Goal: Task Accomplishment & Management: Manage account settings

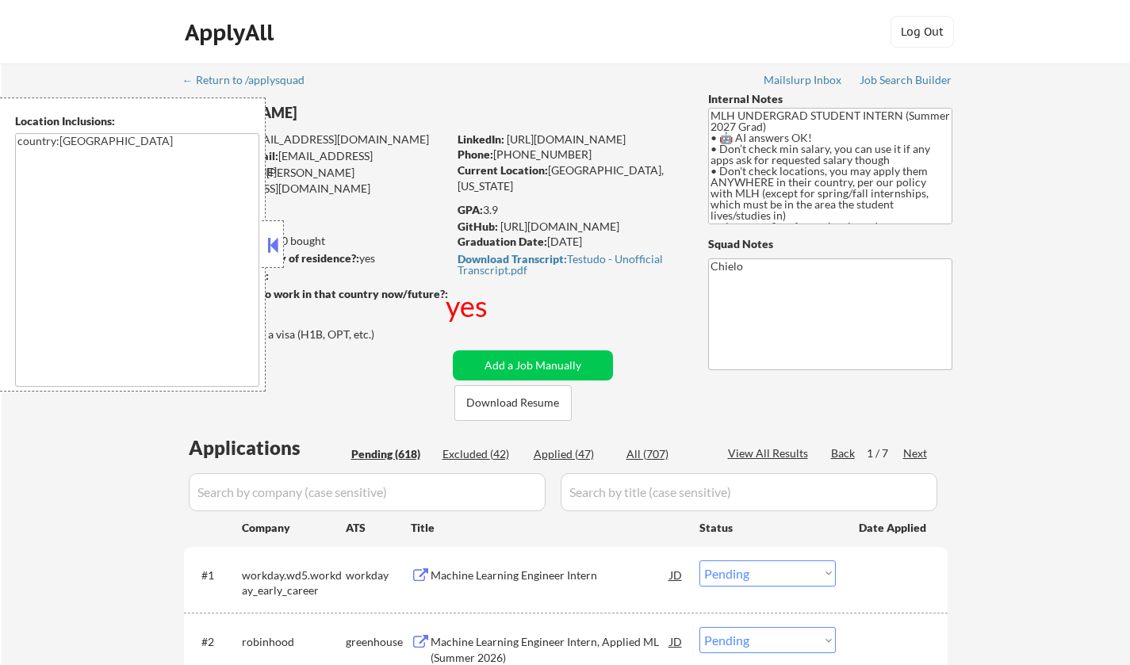
select select ""pending""
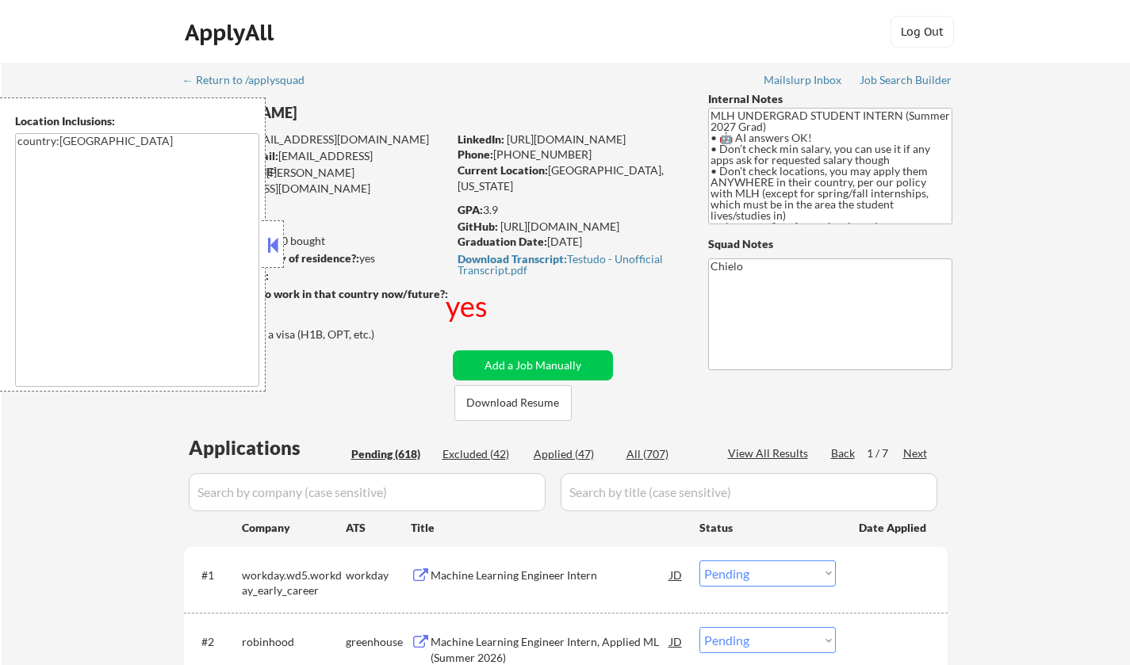
select select ""pending""
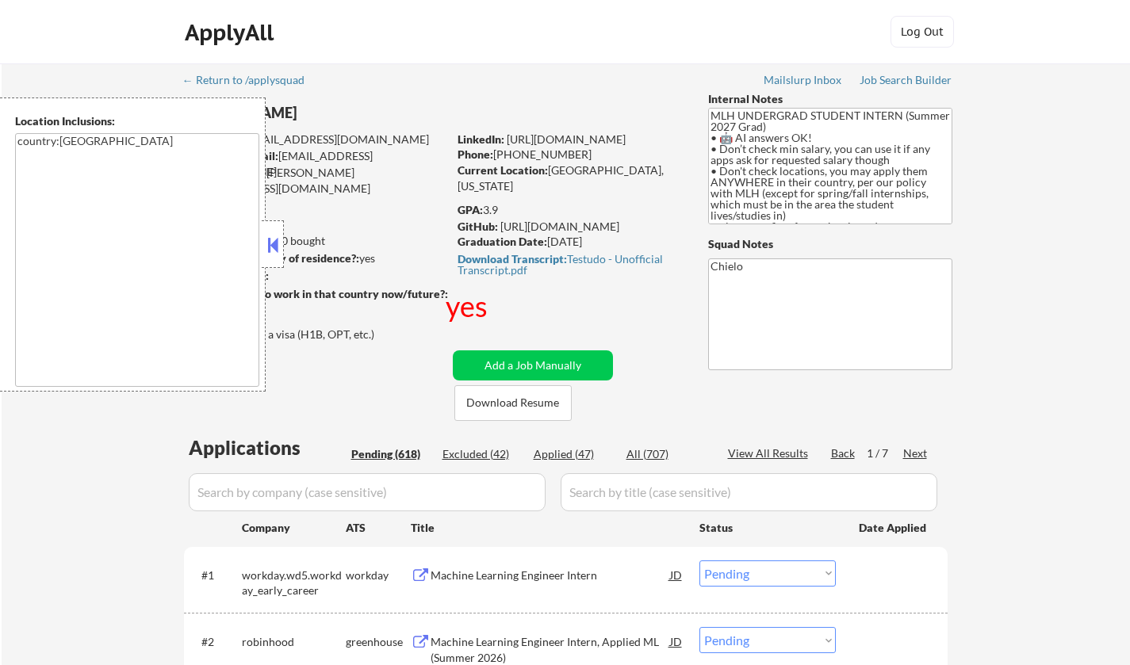
select select ""pending""
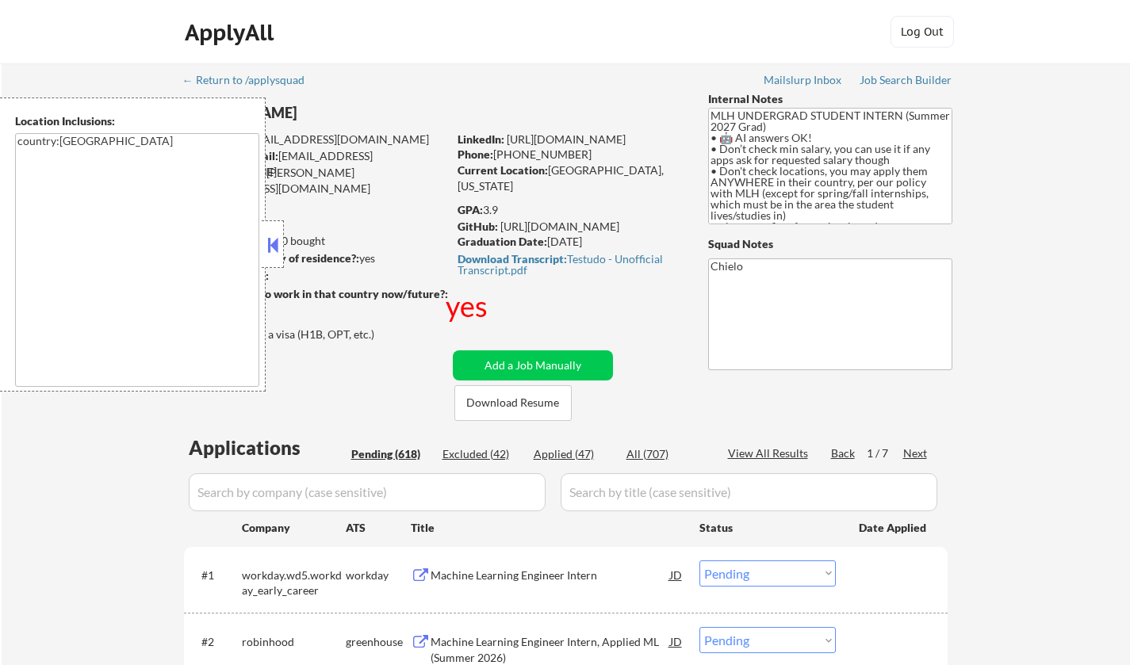
select select ""pending""
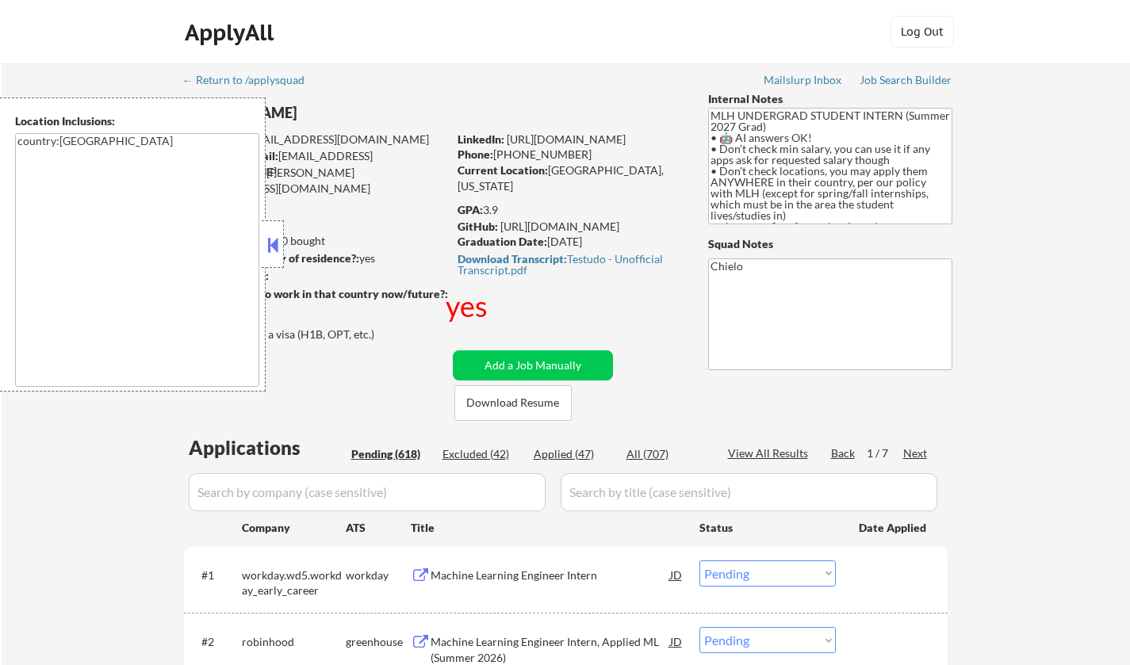
select select ""pending""
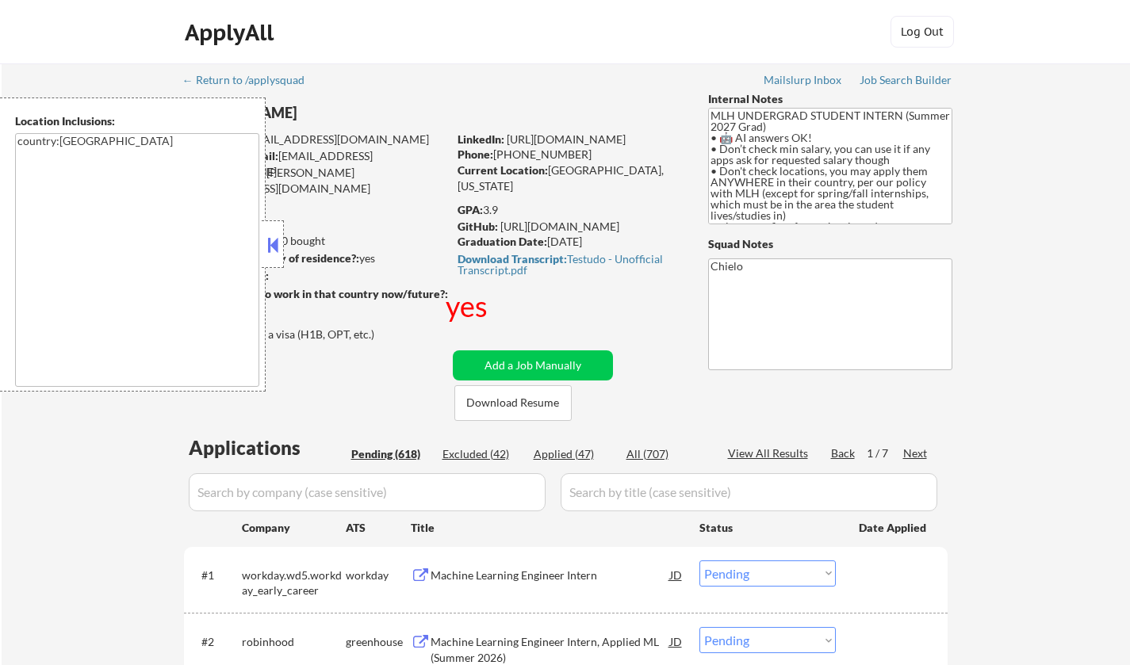
select select ""pending""
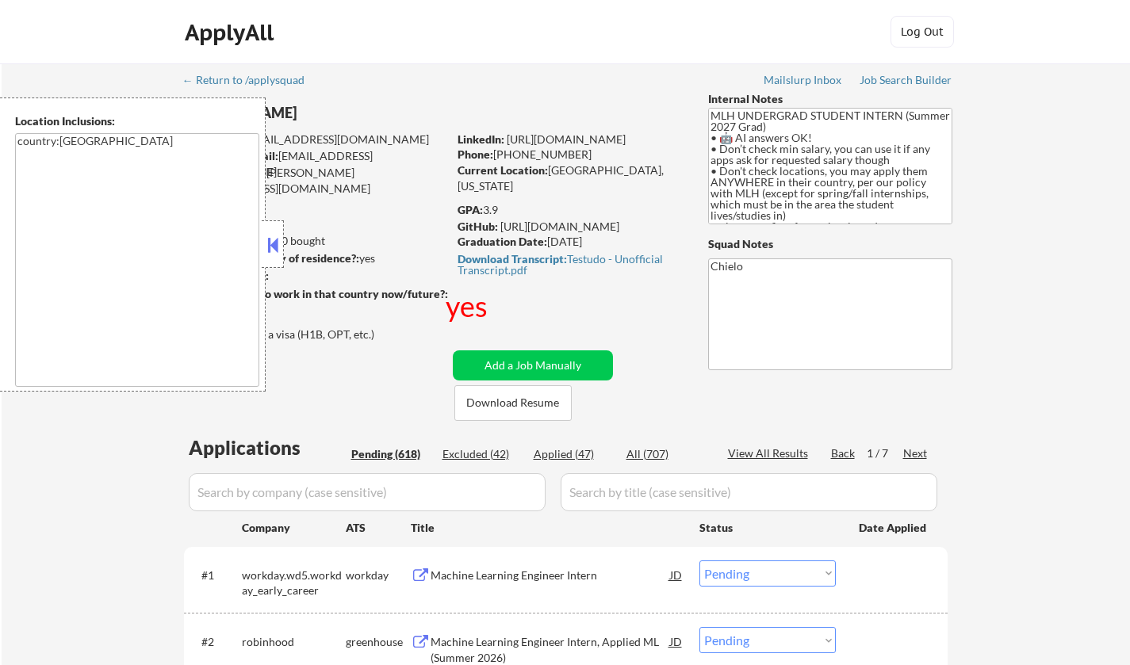
select select ""pending""
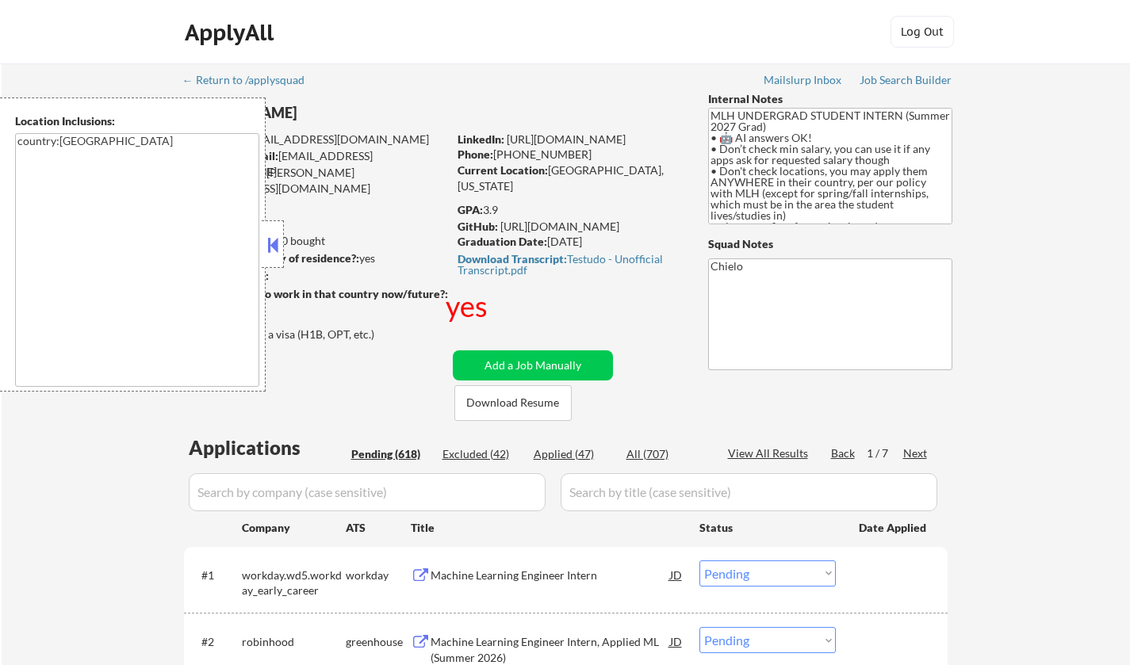
select select ""pending""
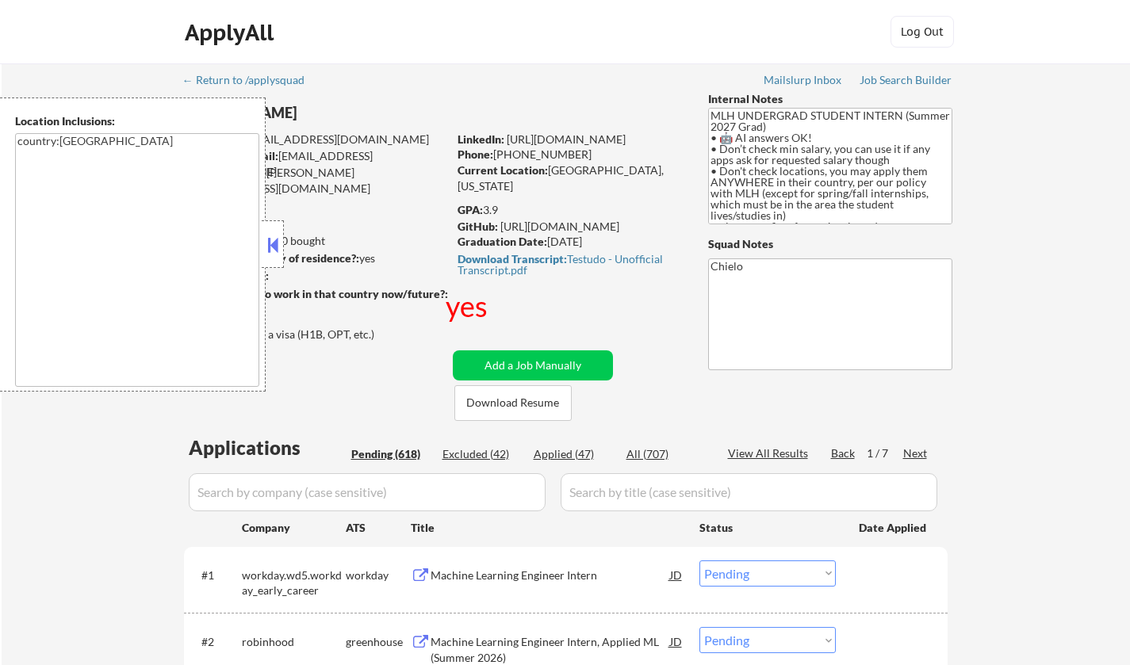
select select ""pending""
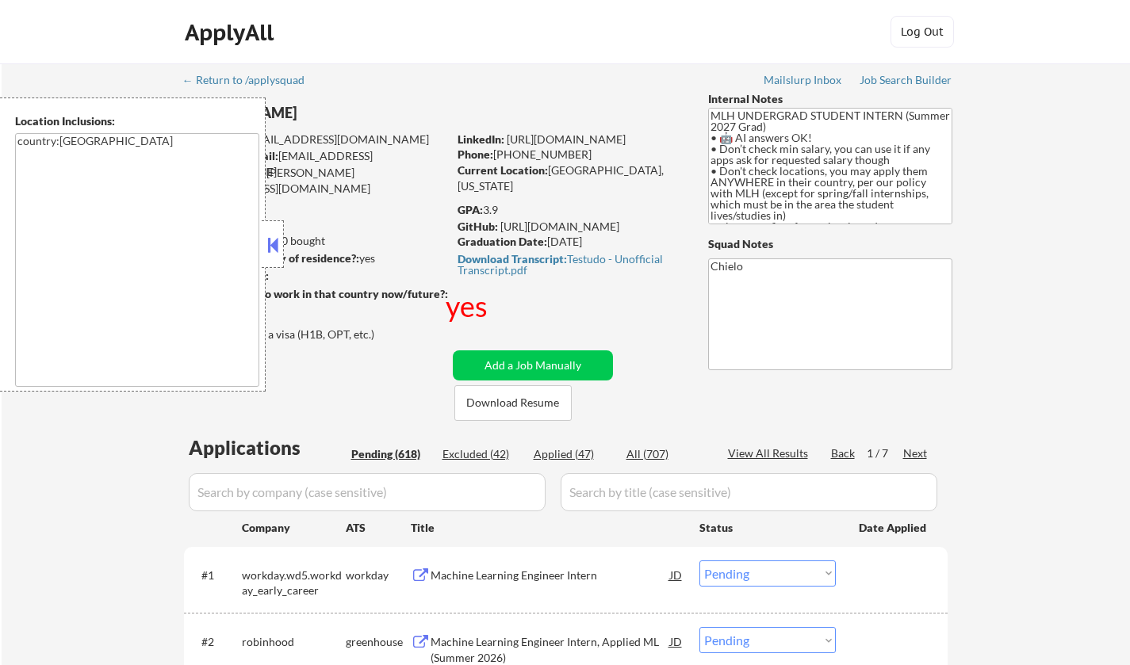
select select ""pending""
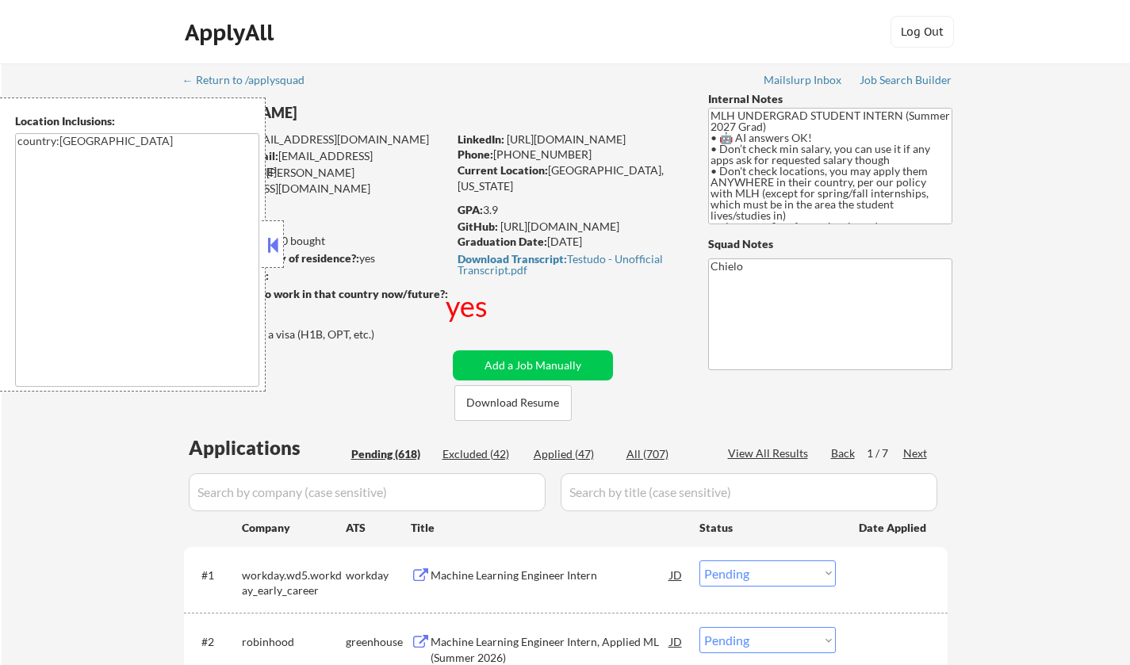
select select ""pending""
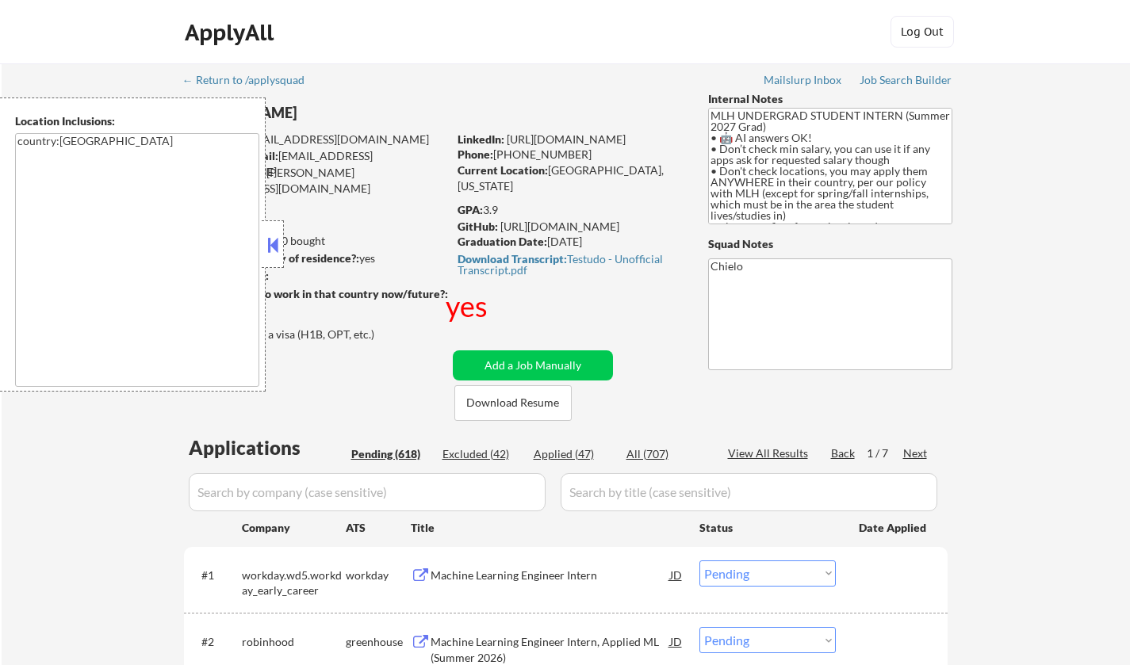
select select ""pending""
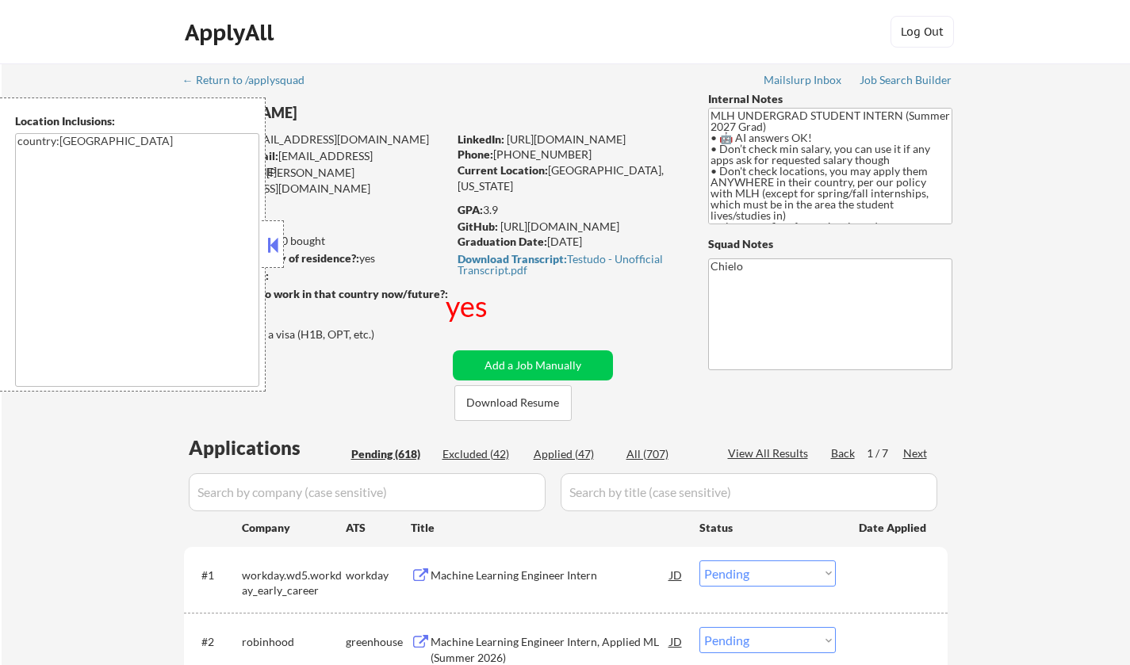
select select ""pending""
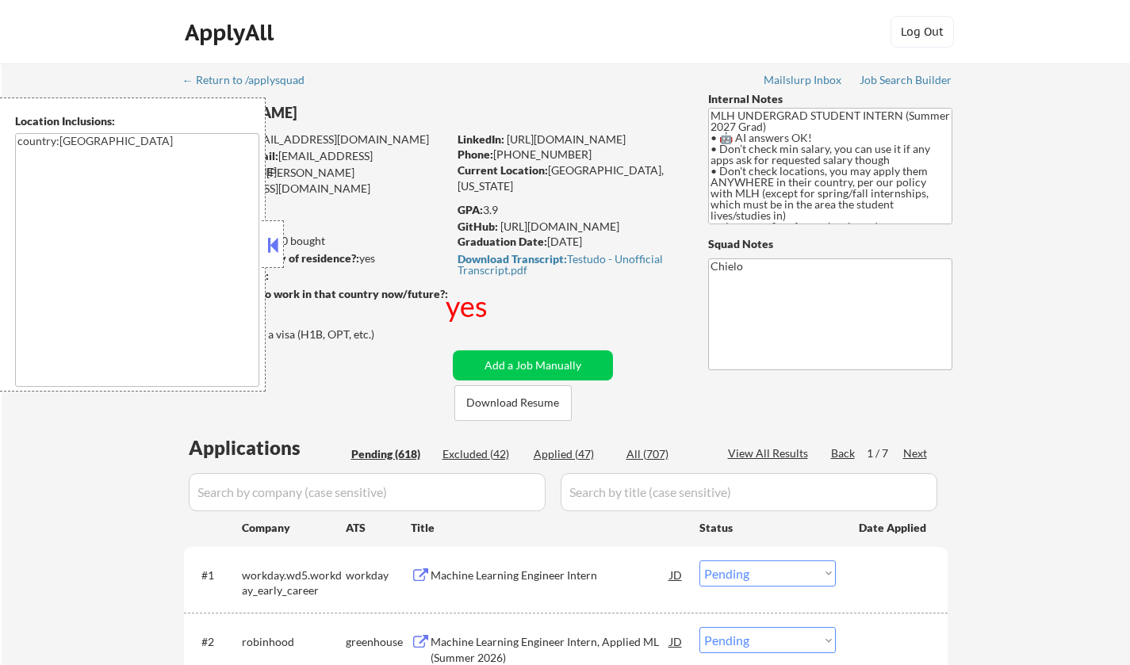
select select ""pending""
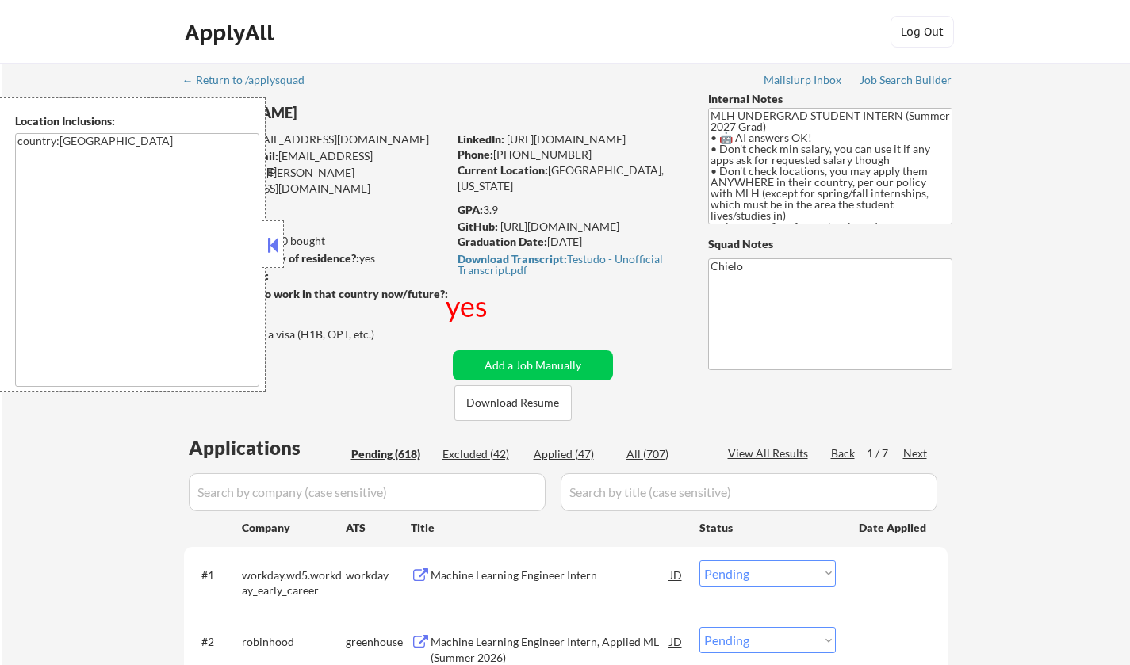
select select ""pending""
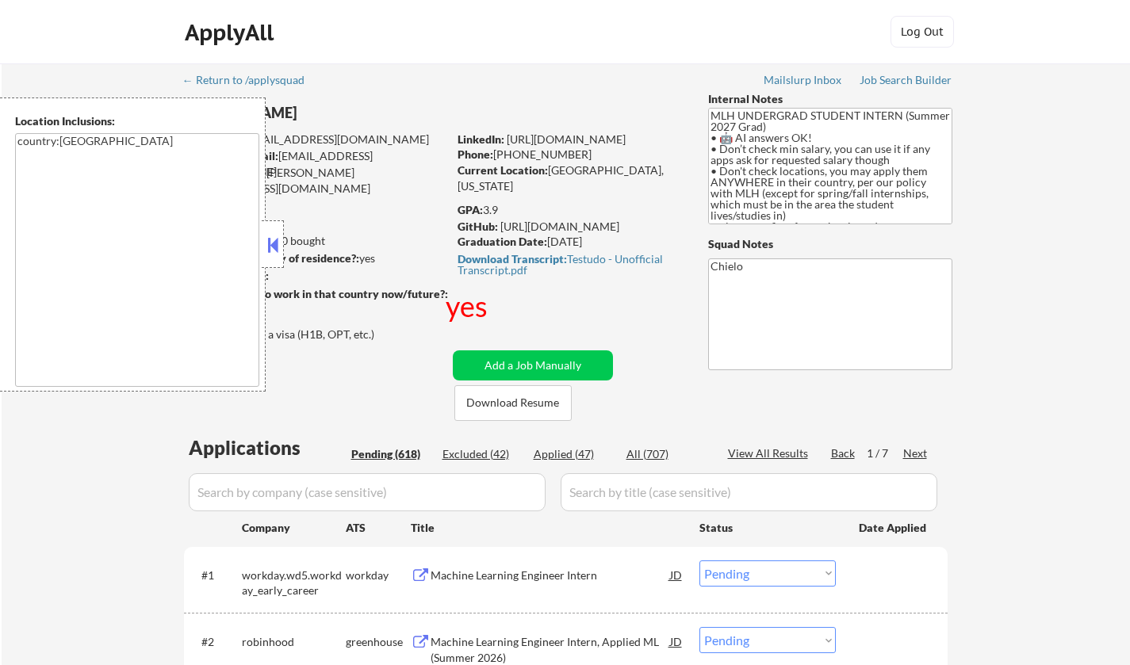
select select ""pending""
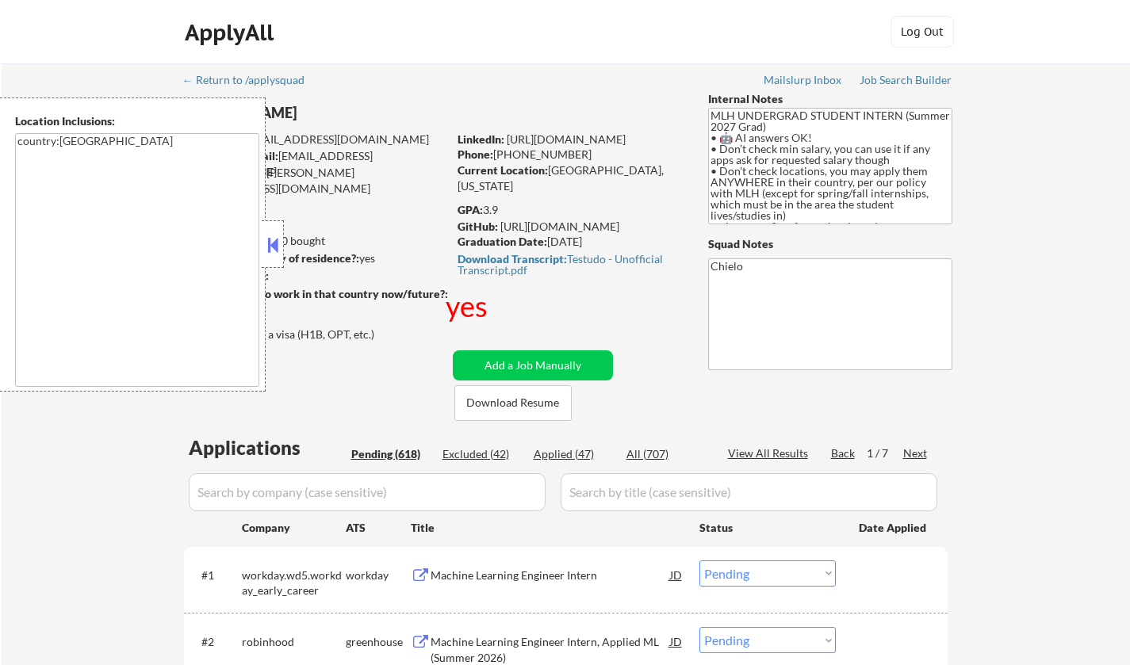
select select ""pending""
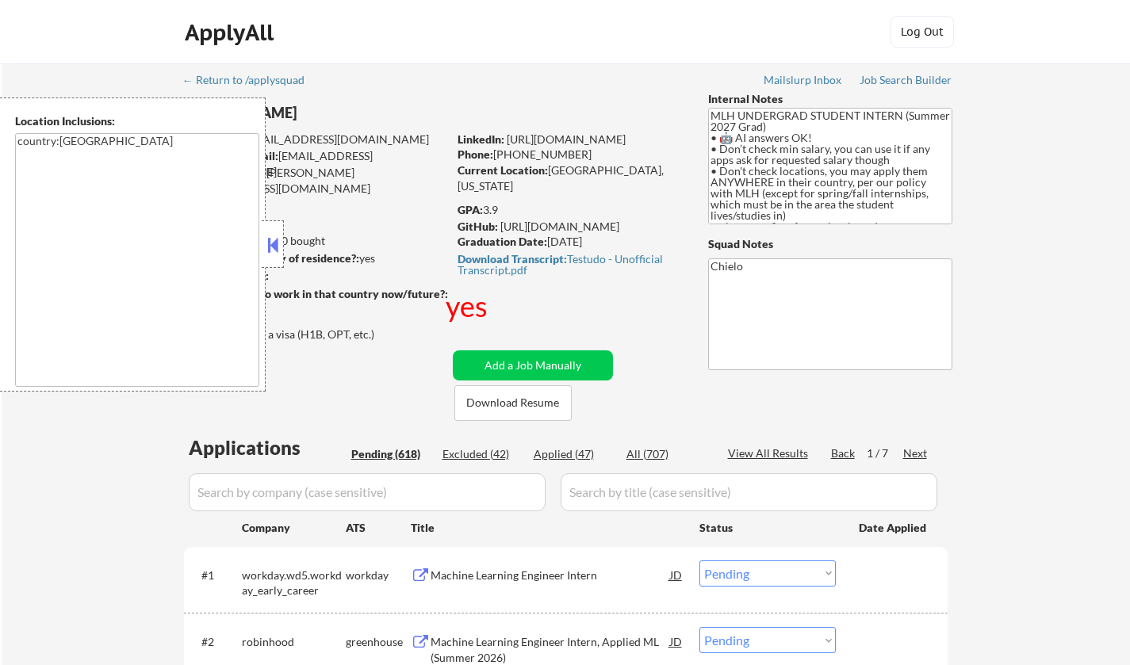
select select ""pending""
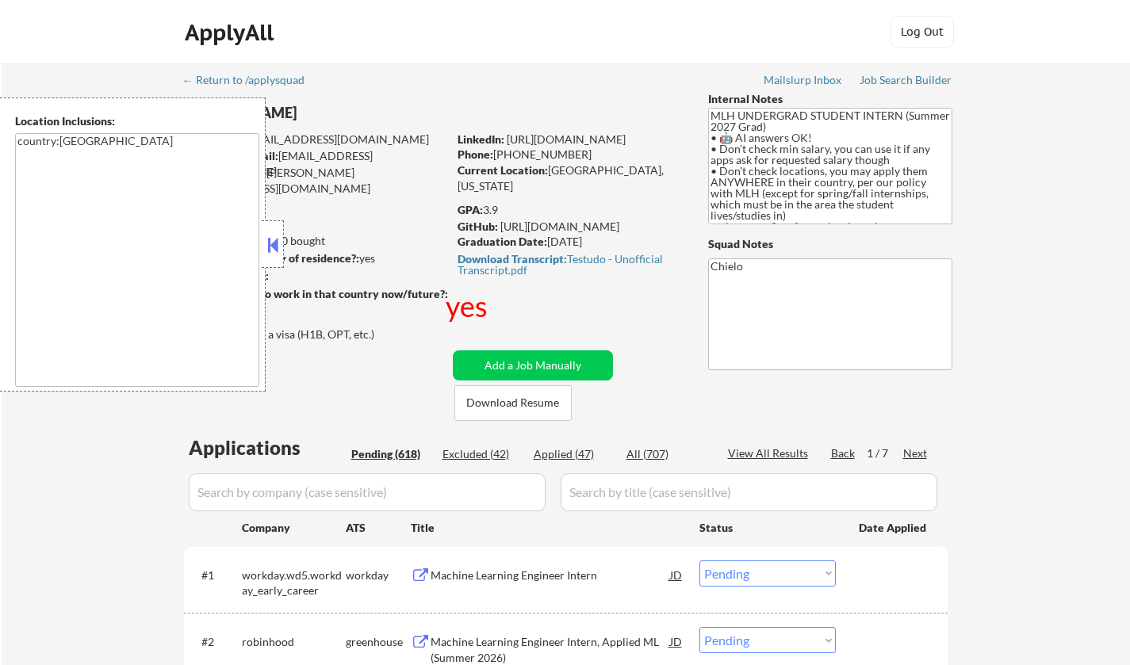
select select ""pending""
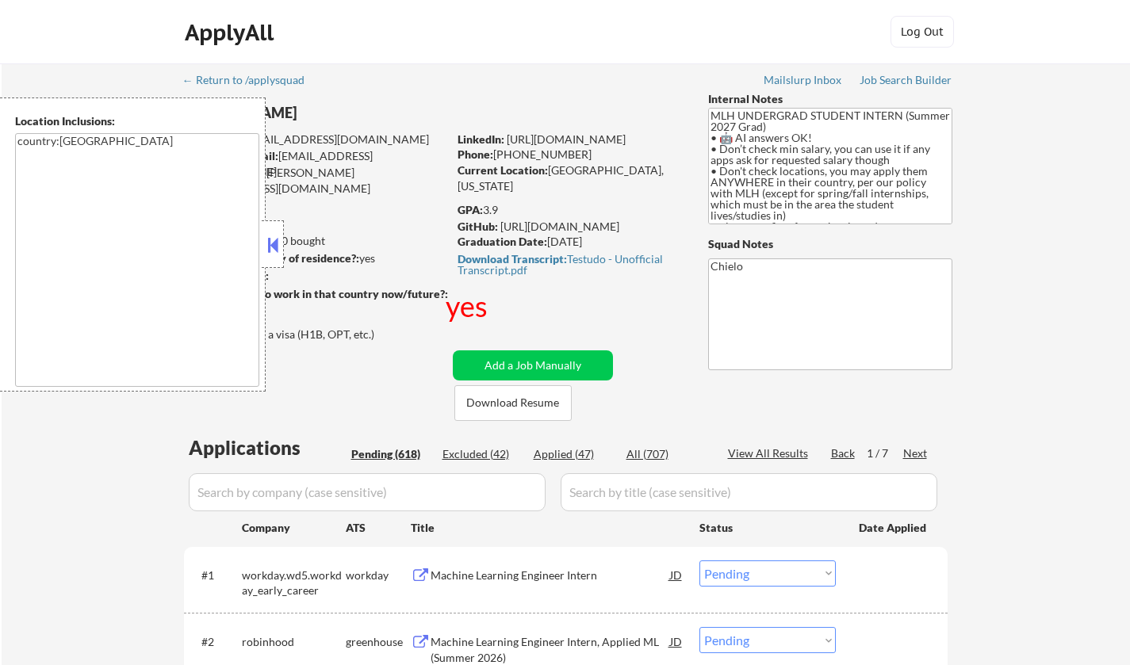
select select ""pending""
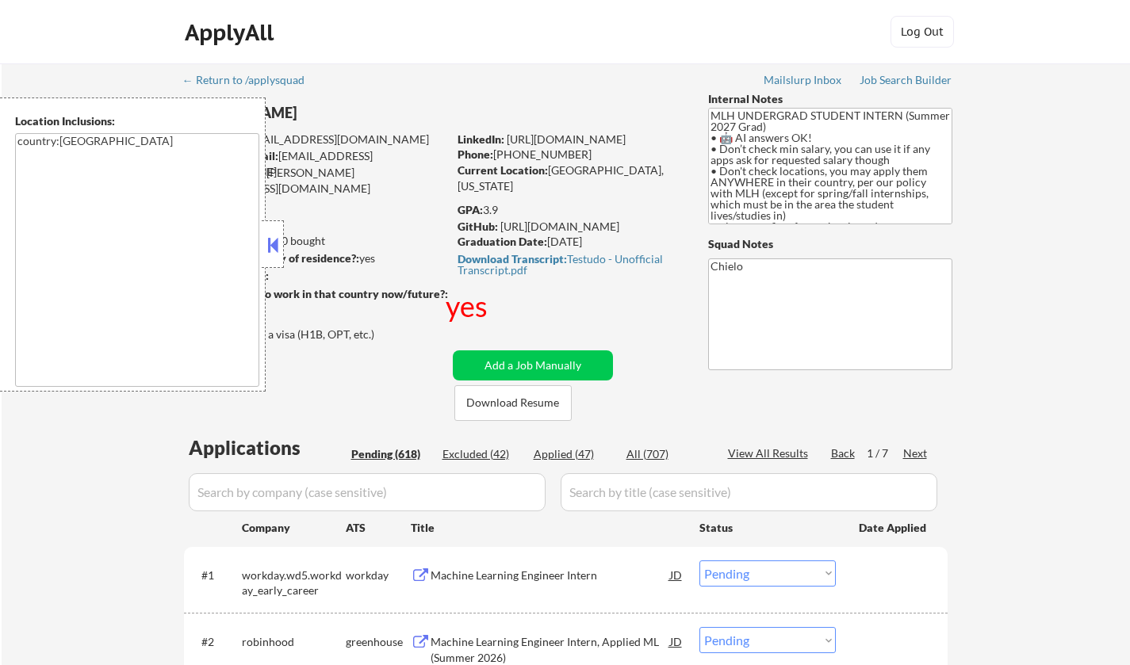
click at [274, 238] on button at bounding box center [272, 245] width 17 height 24
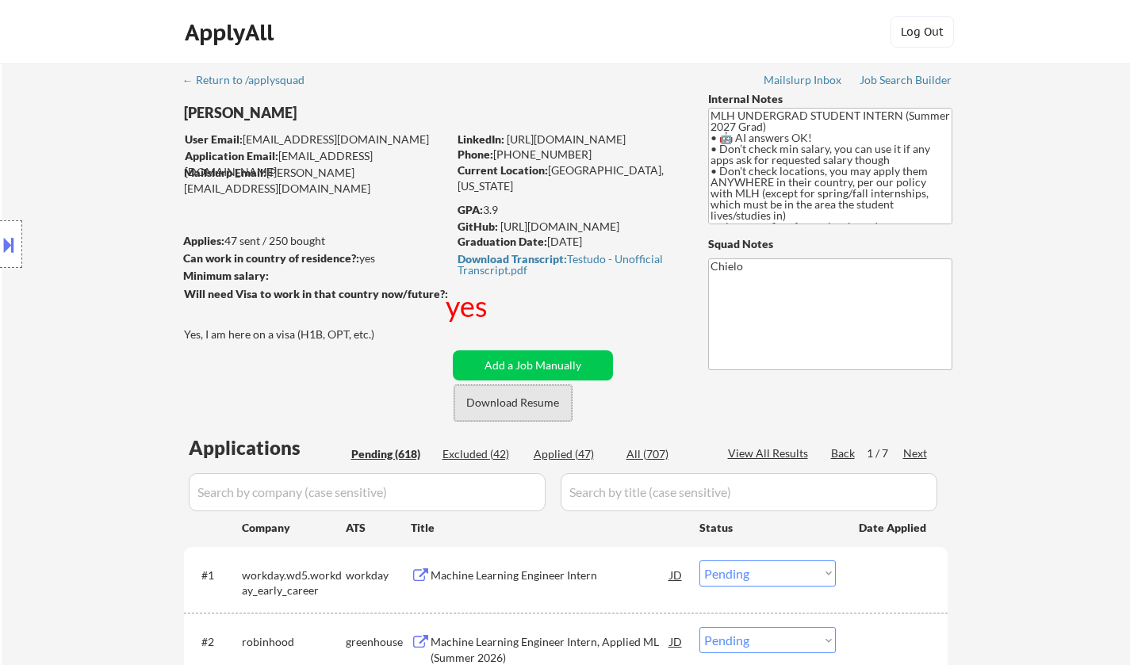
click at [534, 407] on button "Download Resume" at bounding box center [512, 403] width 117 height 36
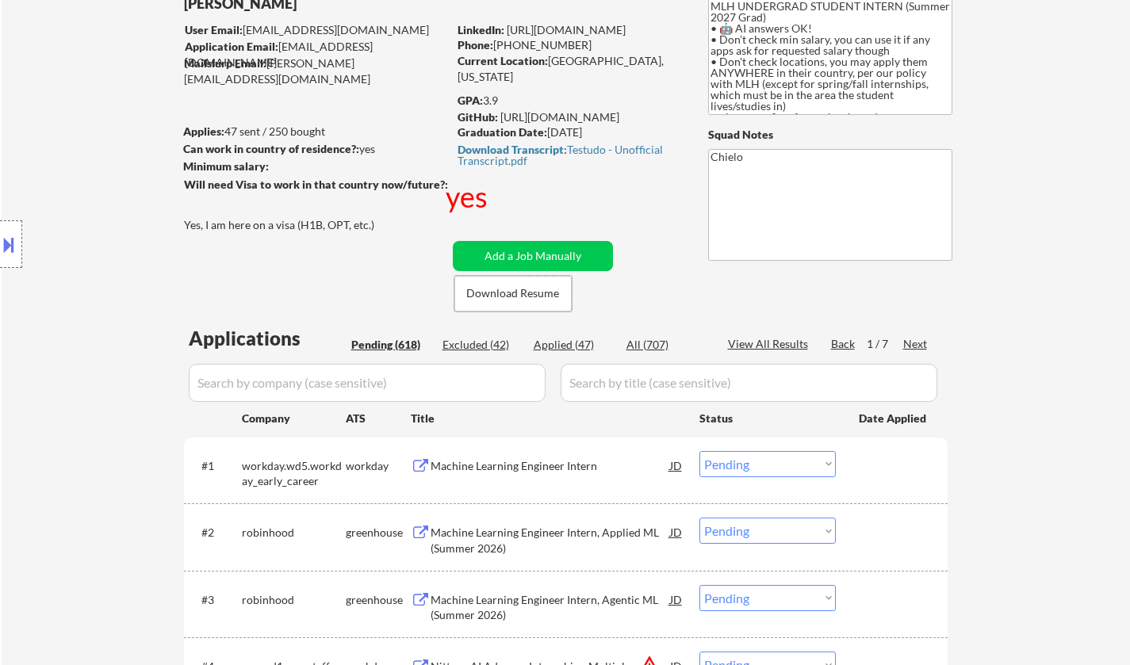
scroll to position [317, 0]
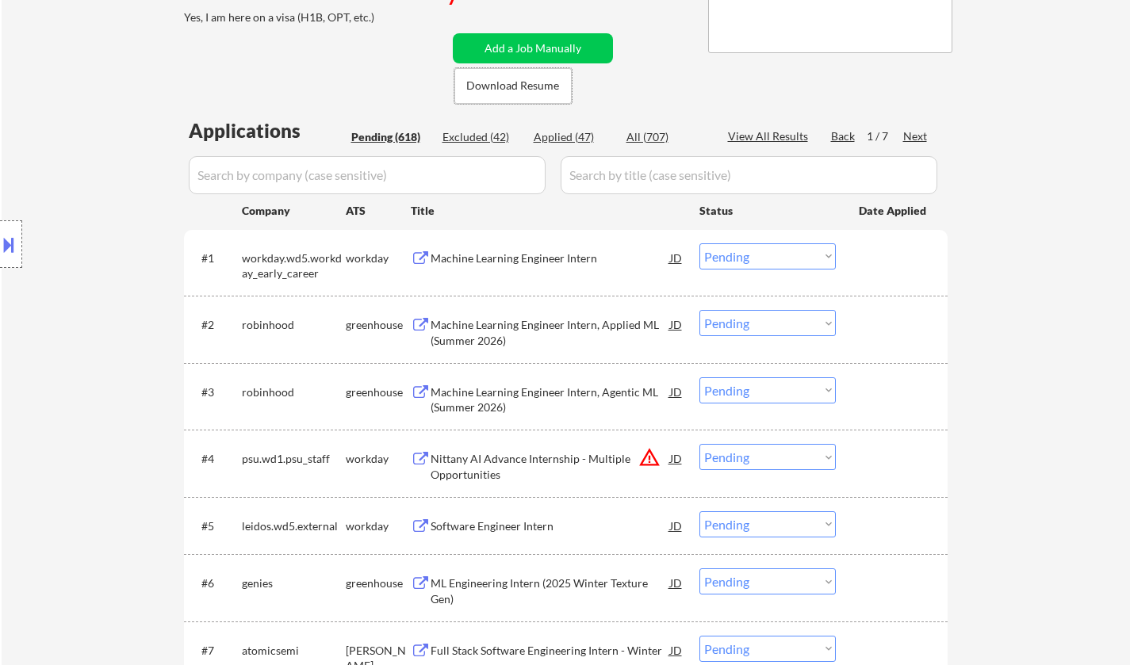
click at [522, 321] on div "Machine Learning Engineer Intern, Applied ML (Summer 2026)" at bounding box center [549, 332] width 239 height 31
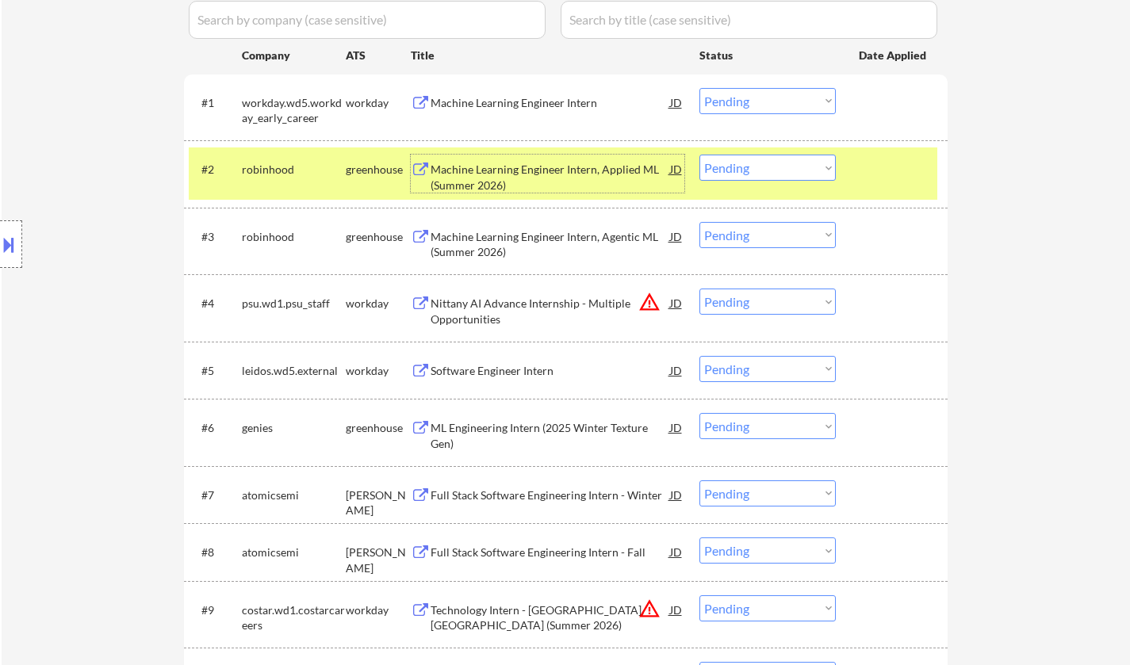
scroll to position [476, 0]
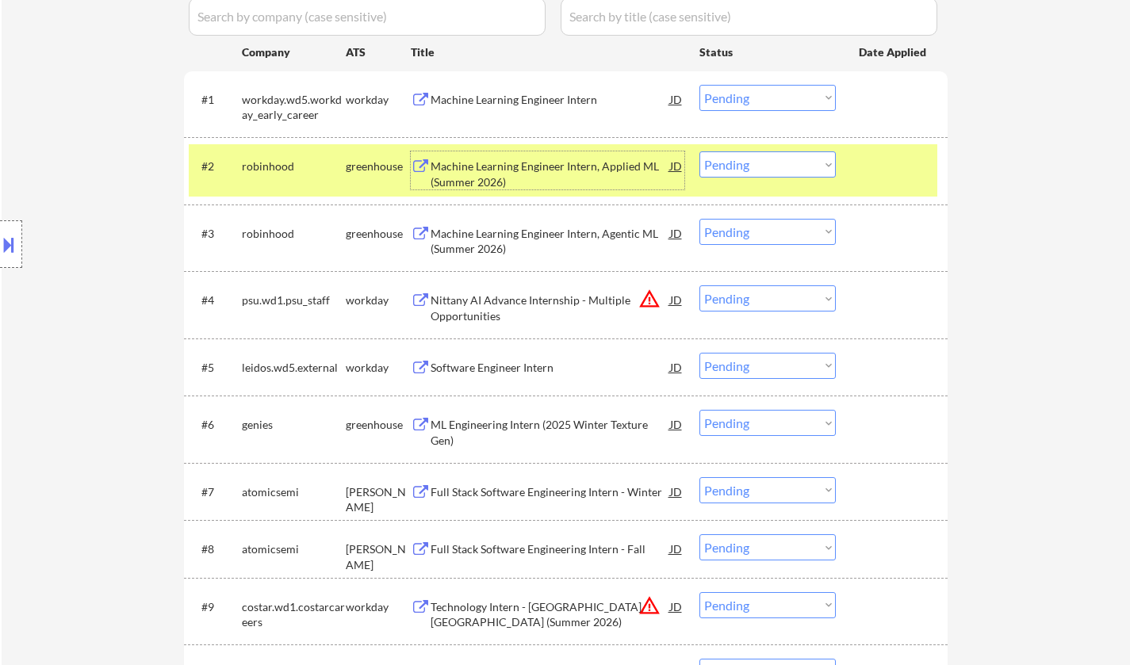
click at [498, 370] on div "Software Engineer Intern" at bounding box center [549, 368] width 239 height 16
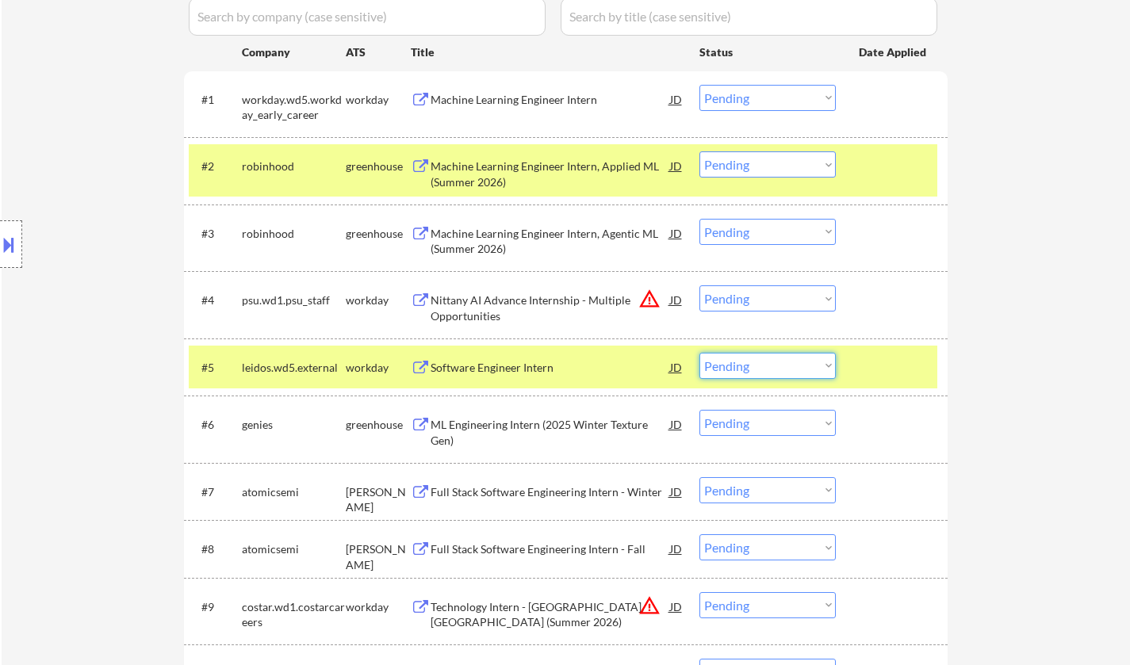
click at [791, 365] on select "Choose an option... Pending Applied Excluded (Questions) Excluded (Expired) Exc…" at bounding box center [767, 366] width 136 height 26
click at [699, 353] on select "Choose an option... Pending Applied Excluded (Questions) Excluded (Expired) Exc…" at bounding box center [767, 366] width 136 height 26
click at [543, 424] on div "ML Engineering Intern (2025 Winter Texture Gen)" at bounding box center [549, 432] width 239 height 31
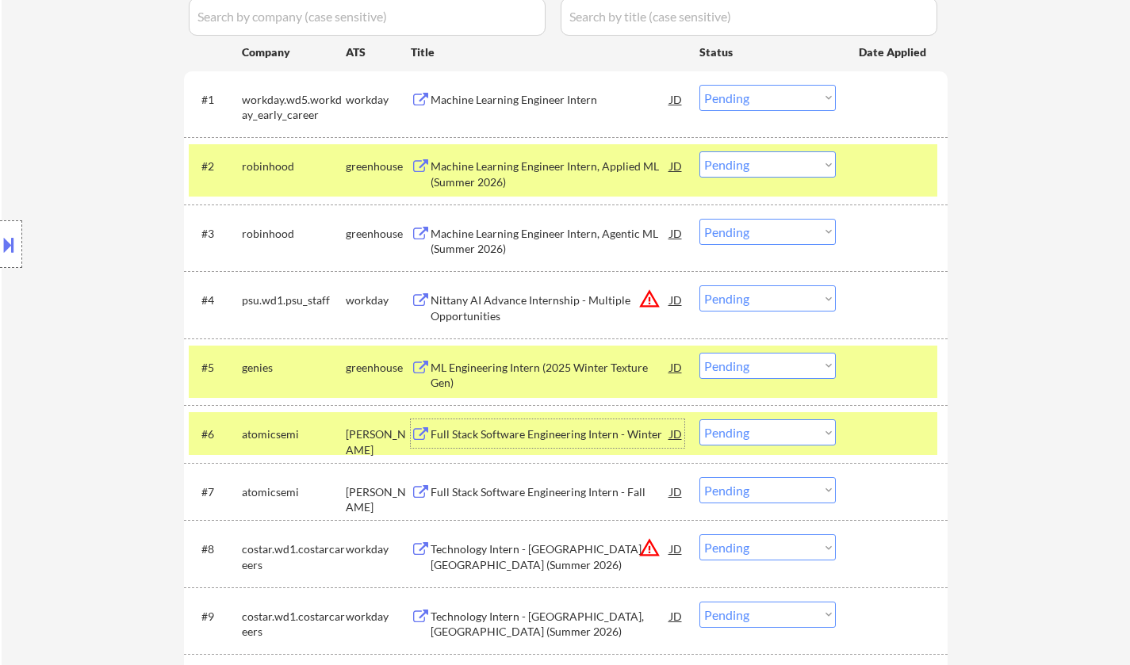
click at [543, 369] on div "ML Engineering Intern (2025 Winter Texture Gen)" at bounding box center [549, 375] width 239 height 31
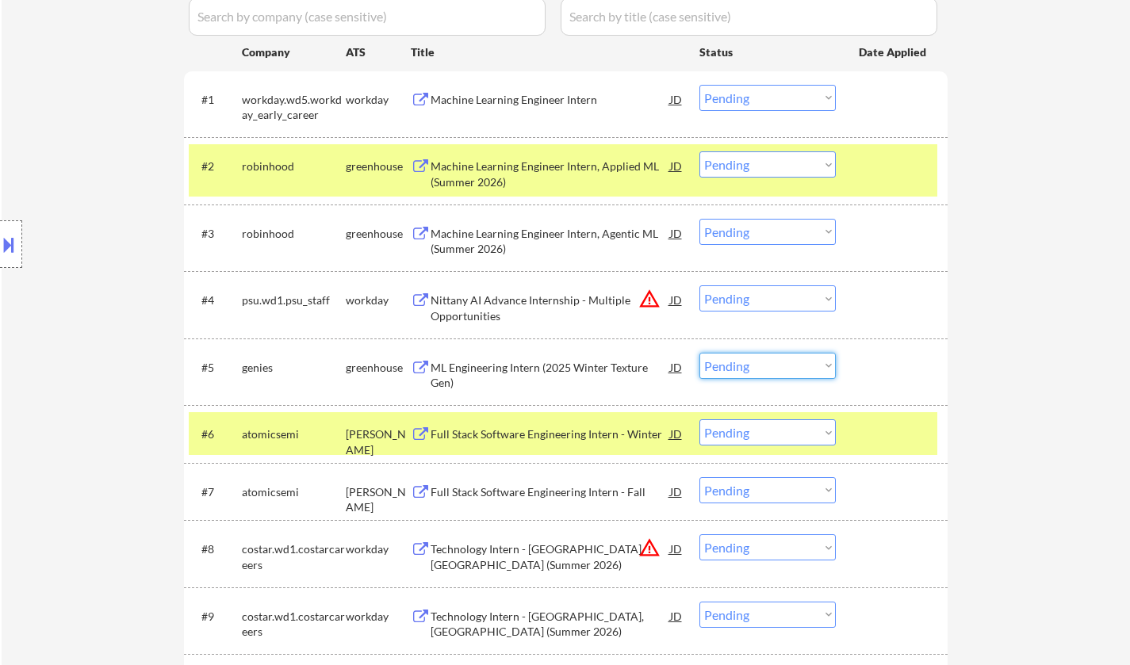
click at [789, 361] on select "Choose an option... Pending Applied Excluded (Questions) Excluded (Expired) Exc…" at bounding box center [767, 366] width 136 height 26
click at [699, 353] on select "Choose an option... Pending Applied Excluded (Questions) Excluded (Expired) Exc…" at bounding box center [767, 366] width 136 height 26
select select ""pending""
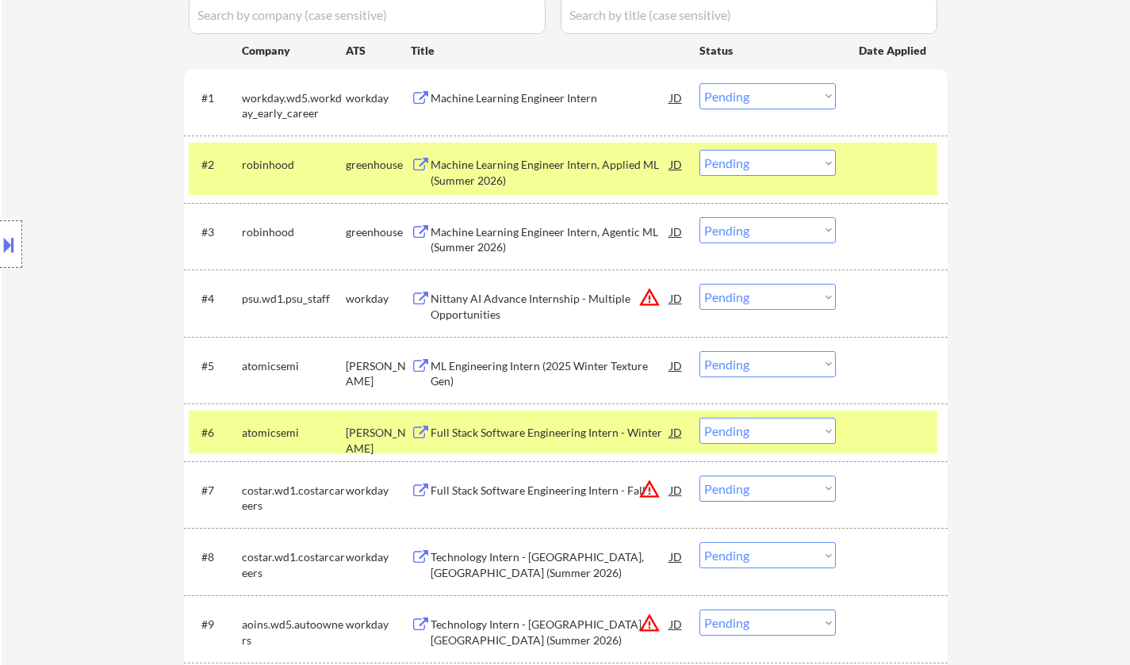
scroll to position [634, 0]
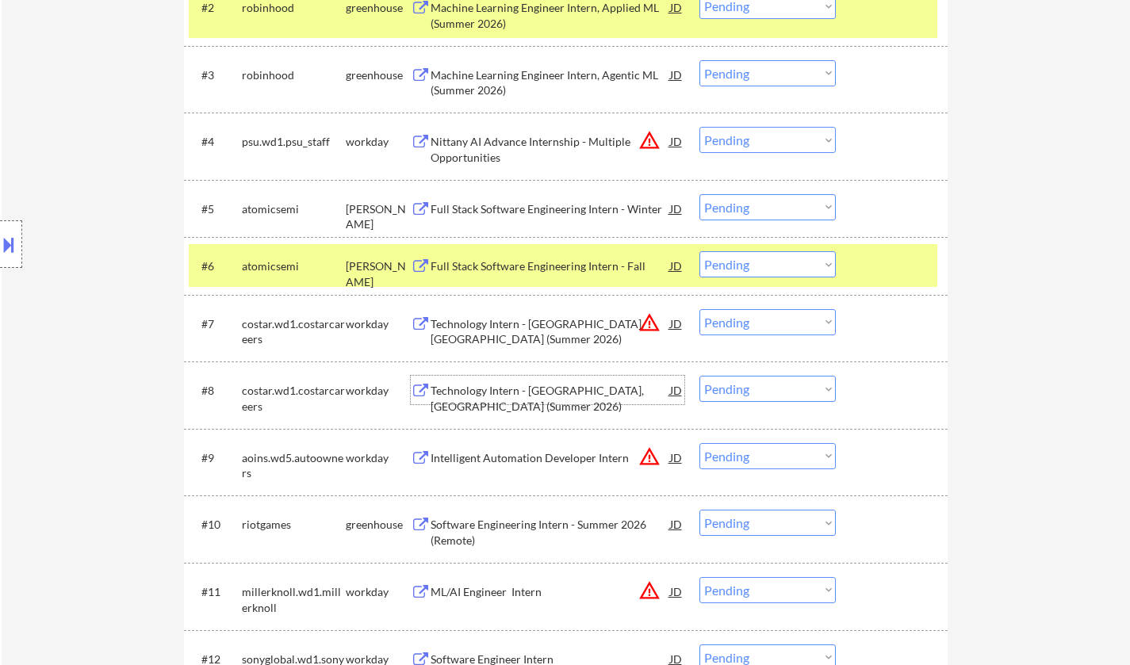
click at [550, 387] on div "Technology Intern - [GEOGRAPHIC_DATA], [GEOGRAPHIC_DATA] (Summer 2026)" at bounding box center [549, 398] width 239 height 31
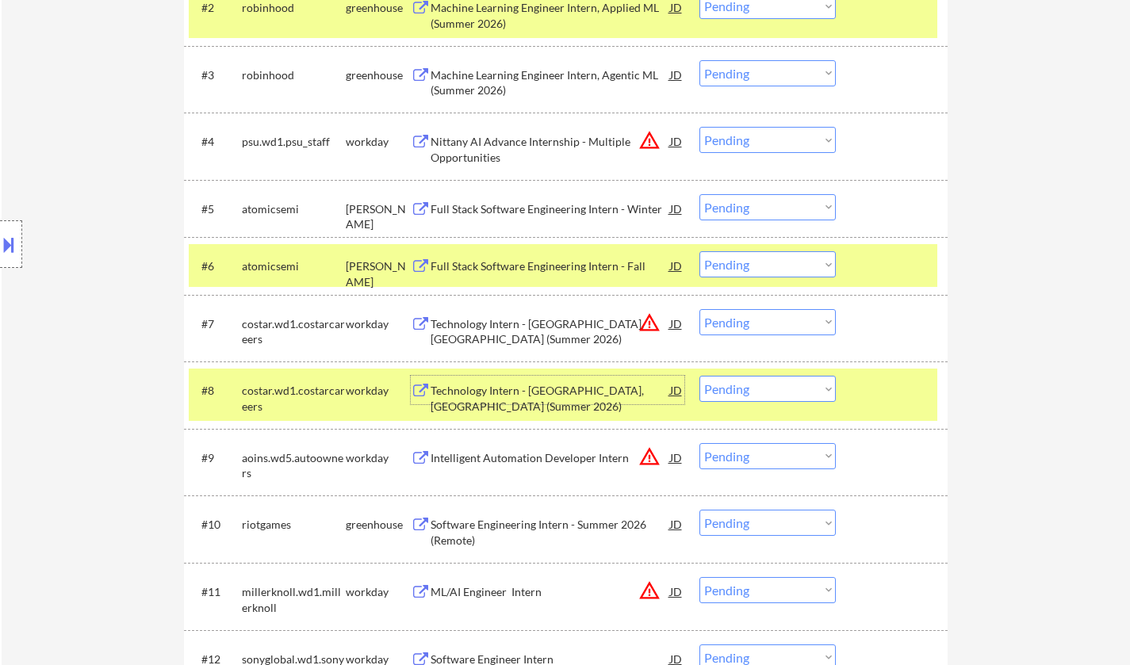
click at [810, 399] on select "Choose an option... Pending Applied Excluded (Questions) Excluded (Expired) Exc…" at bounding box center [767, 389] width 136 height 26
click at [699, 376] on select "Choose an option... Pending Applied Excluded (Questions) Excluded (Expired) Exc…" at bounding box center [767, 389] width 136 height 26
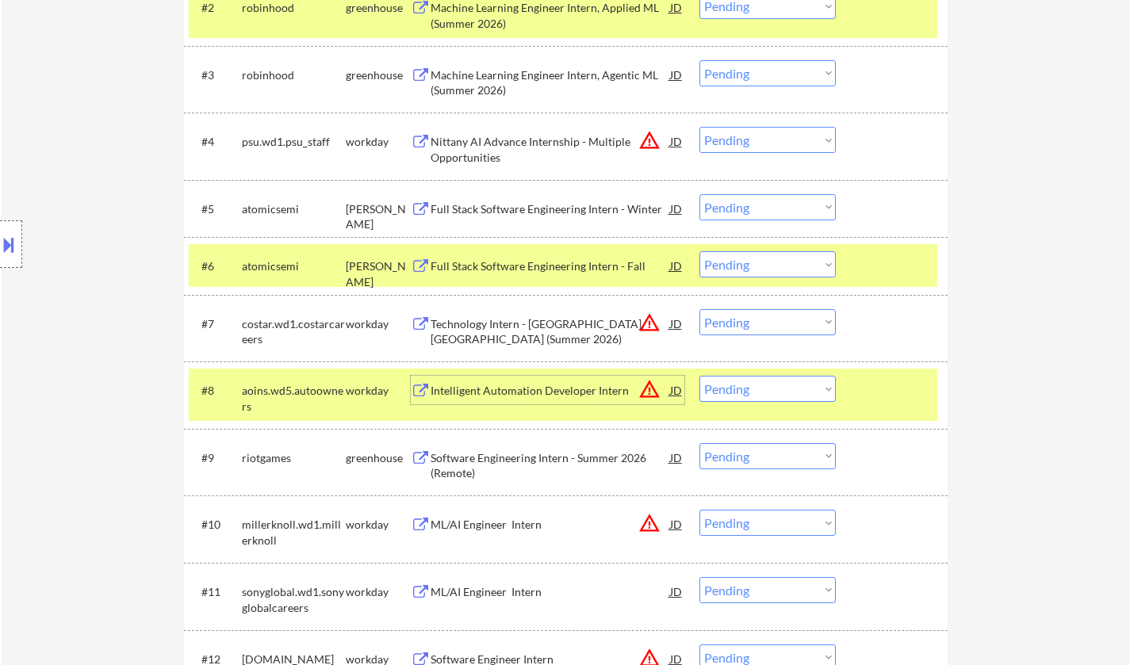
click at [570, 392] on div "Intelligent Automation Developer Intern" at bounding box center [549, 391] width 239 height 16
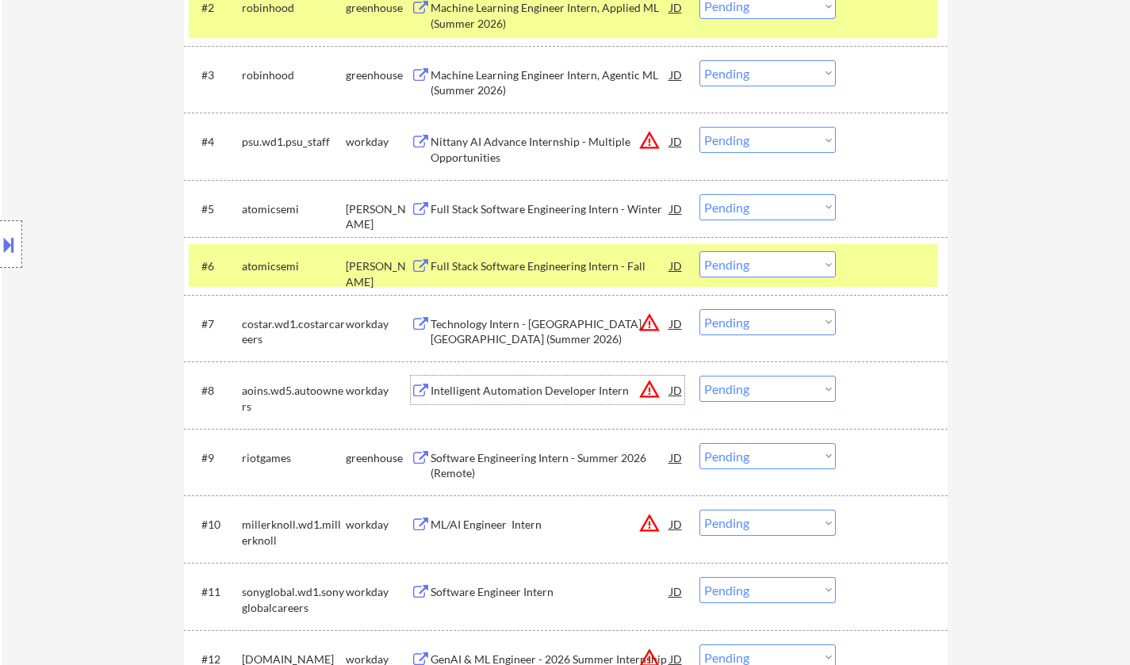
click at [763, 392] on select "Choose an option... Pending Applied Excluded (Questions) Excluded (Expired) Exc…" at bounding box center [767, 389] width 136 height 26
click at [699, 376] on select "Choose an option... Pending Applied Excluded (Questions) Excluded (Expired) Exc…" at bounding box center [767, 389] width 136 height 26
select select ""pending""
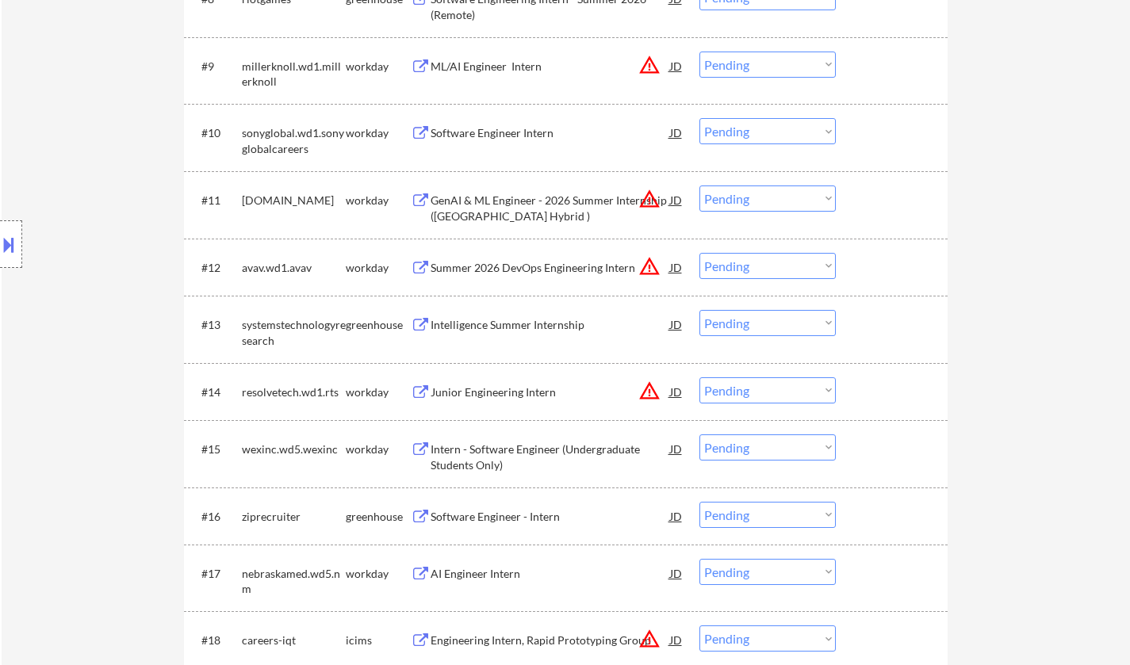
scroll to position [1031, 0]
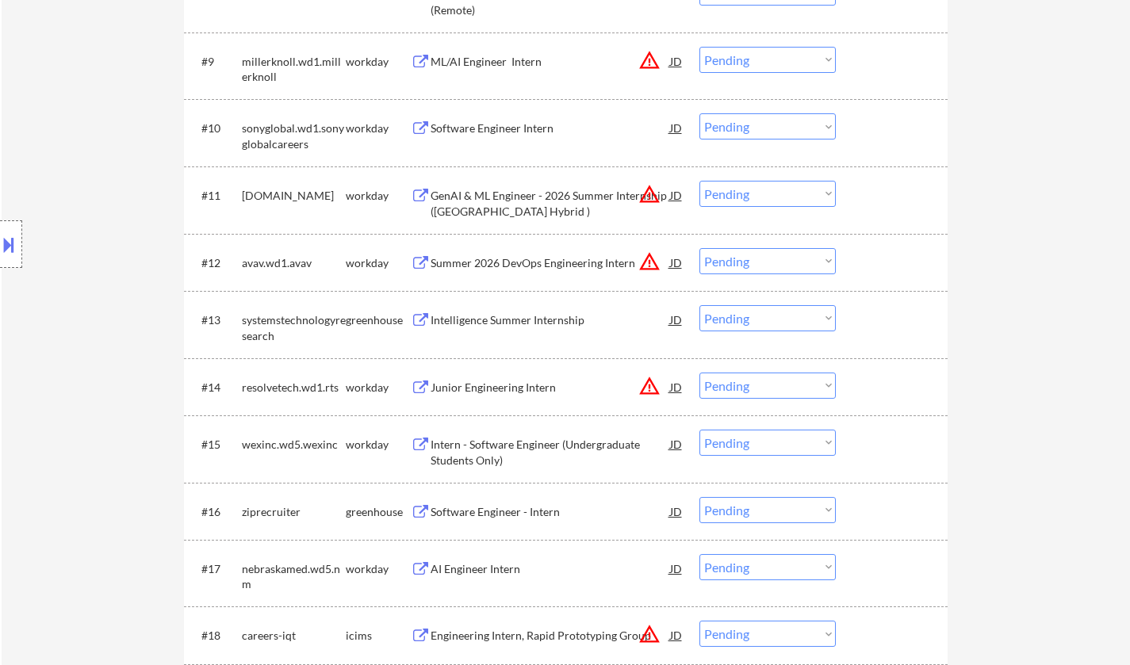
click at [512, 318] on div "Intelligence Summer Internship" at bounding box center [549, 320] width 239 height 16
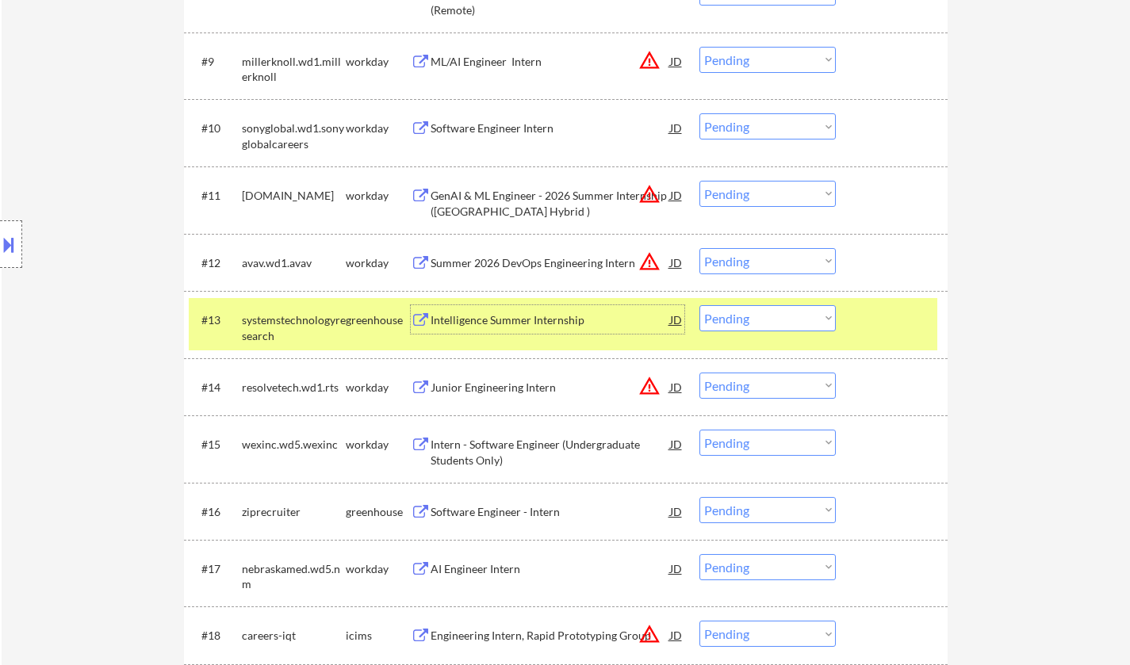
drag, startPoint x: 806, startPoint y: 320, endPoint x: 805, endPoint y: 331, distance: 10.4
click at [806, 320] on select "Choose an option... Pending Applied Excluded (Questions) Excluded (Expired) Exc…" at bounding box center [767, 318] width 136 height 26
click at [699, 305] on select "Choose an option... Pending Applied Excluded (Questions) Excluded (Expired) Exc…" at bounding box center [767, 318] width 136 height 26
select select ""pending""
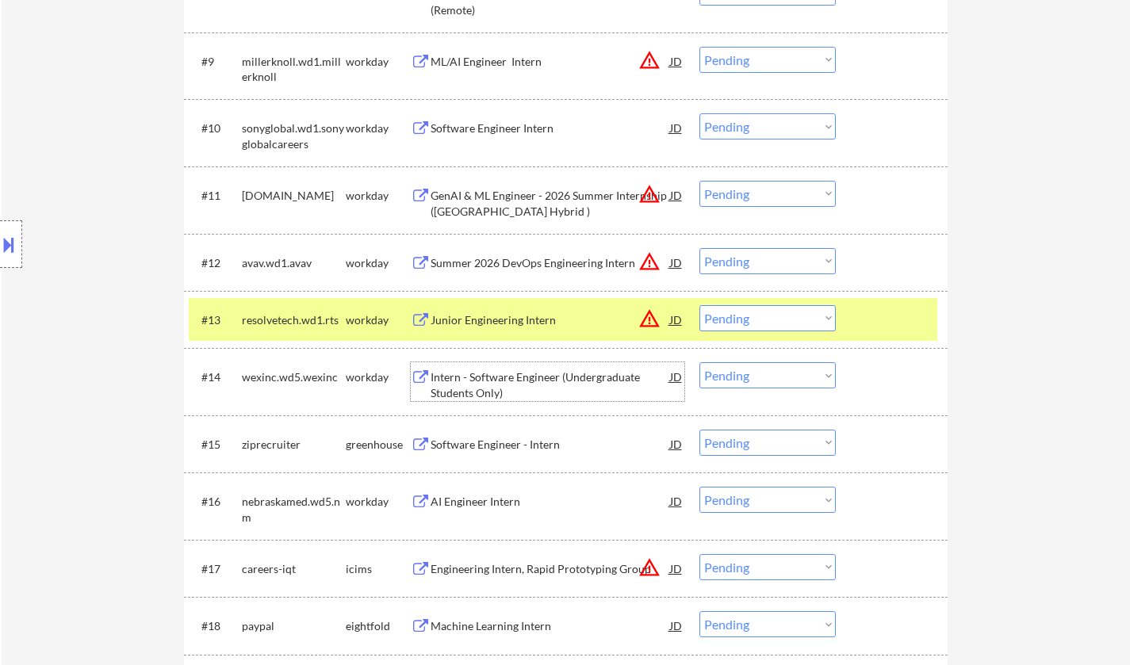
click at [485, 371] on div "Intern - Software Engineer (Undergraduate Students Only)" at bounding box center [549, 384] width 239 height 31
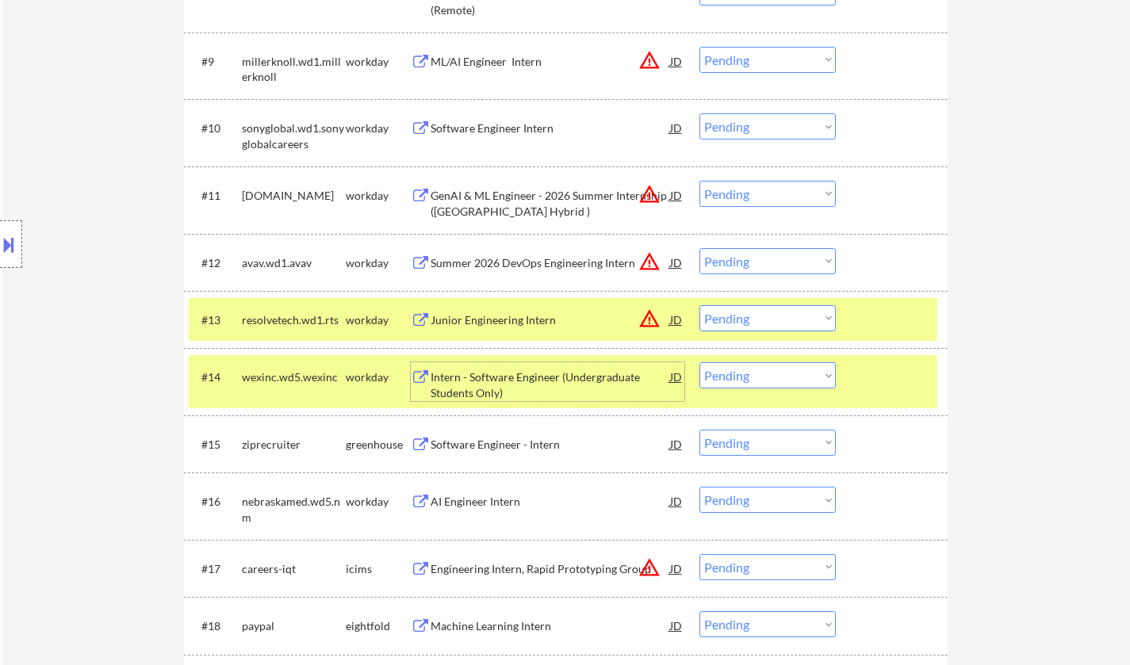
click at [760, 375] on select "Choose an option... Pending Applied Excluded (Questions) Excluded (Expired) Exc…" at bounding box center [767, 375] width 136 height 26
click at [699, 362] on select "Choose an option... Pending Applied Excluded (Questions) Excluded (Expired) Exc…" at bounding box center [767, 375] width 136 height 26
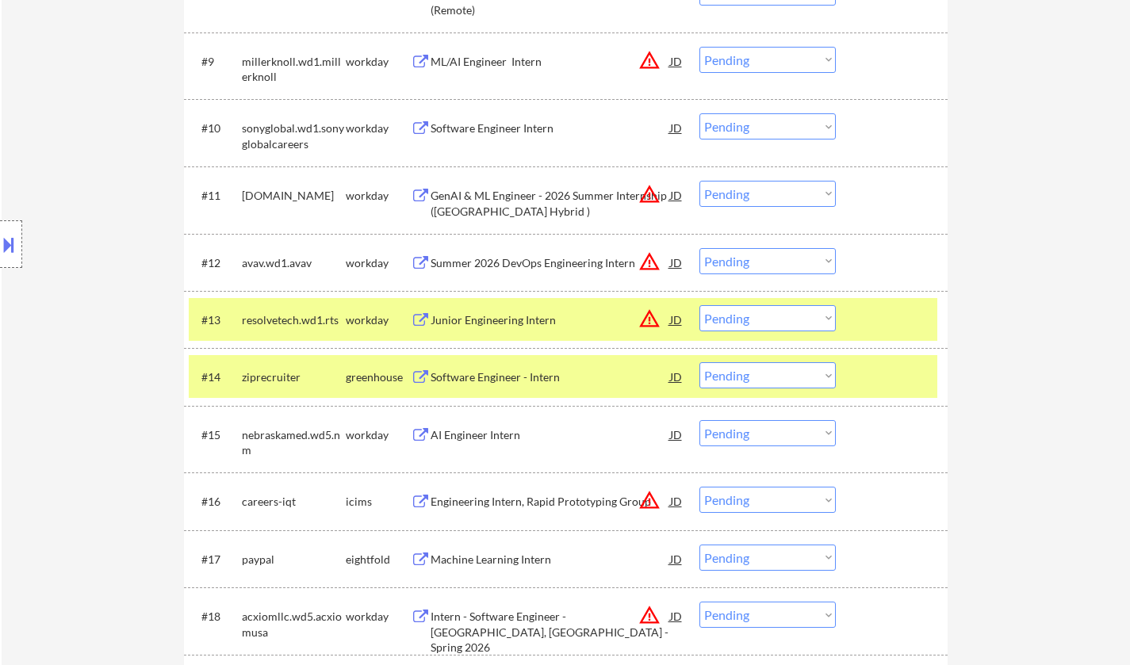
click at [505, 377] on div "Software Engineer - Intern" at bounding box center [549, 377] width 239 height 16
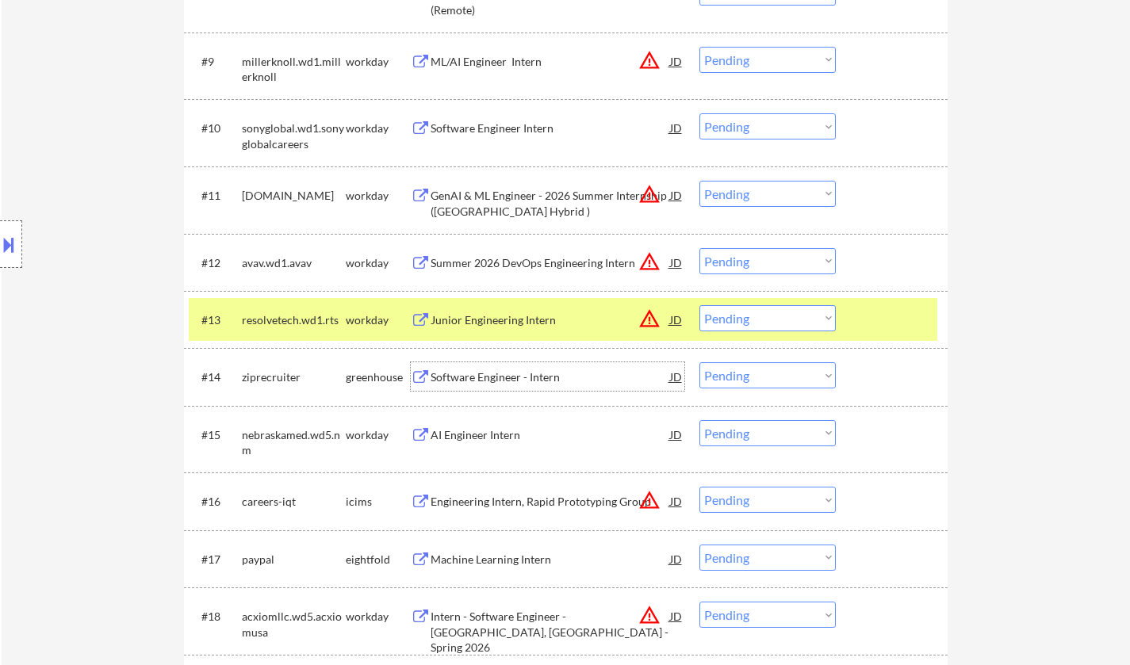
click at [736, 377] on select "Choose an option... Pending Applied Excluded (Questions) Excluded (Expired) Exc…" at bounding box center [767, 375] width 136 height 26
click at [699, 362] on select "Choose an option... Pending Applied Excluded (Questions) Excluded (Expired) Exc…" at bounding box center [767, 375] width 136 height 26
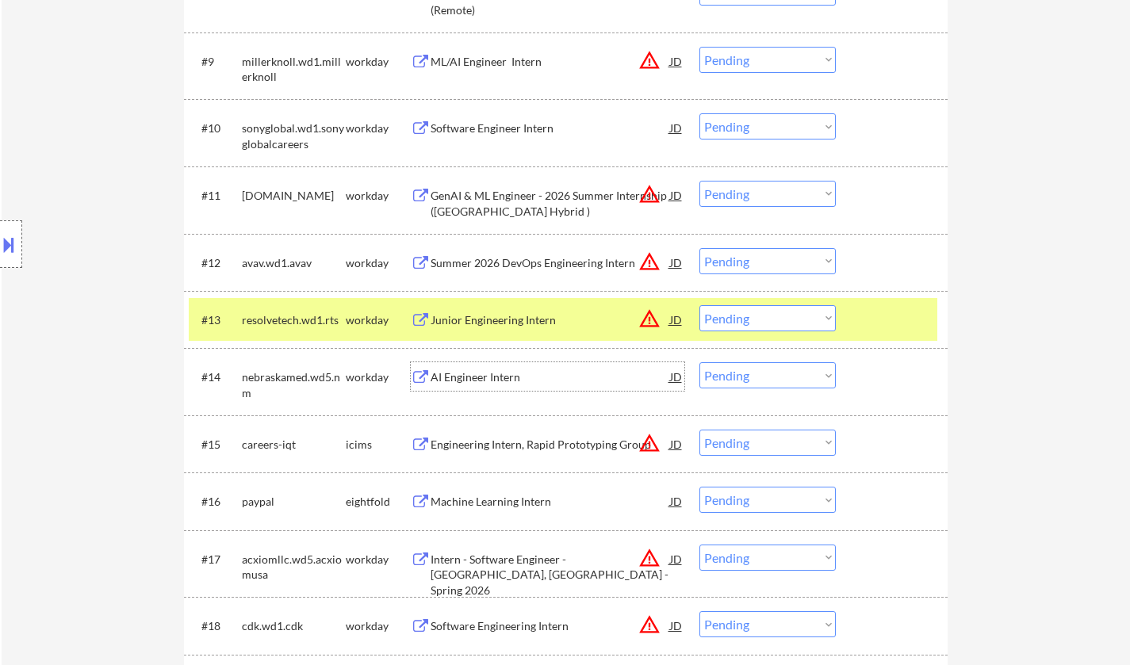
click at [494, 377] on div "AI Engineer Intern" at bounding box center [549, 377] width 239 height 16
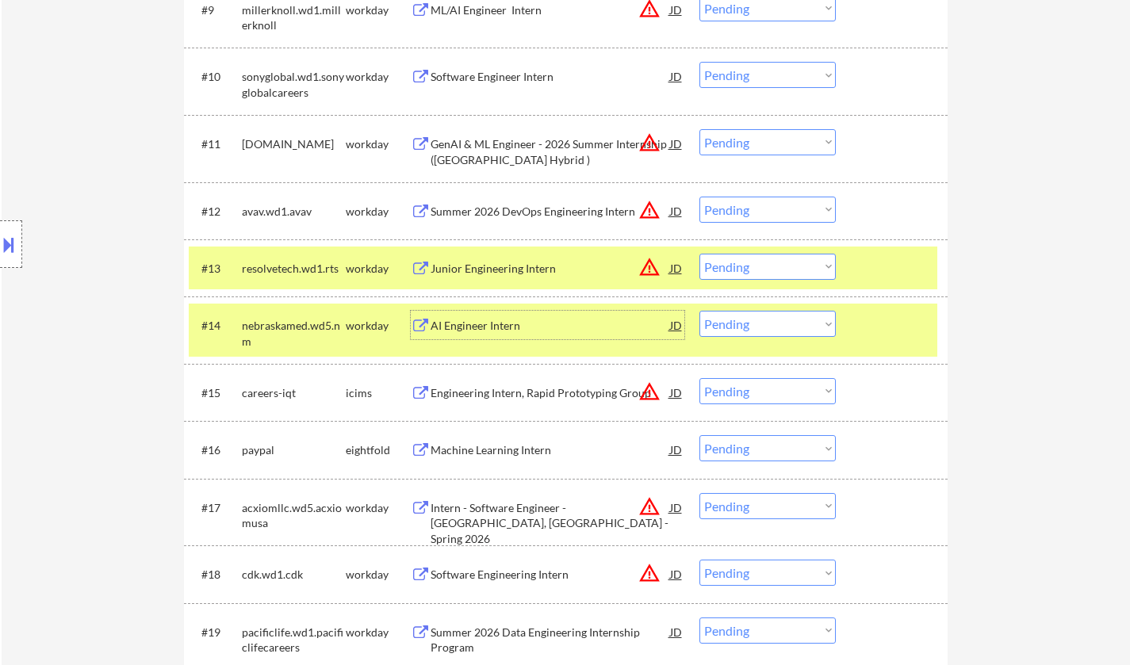
scroll to position [1110, 0]
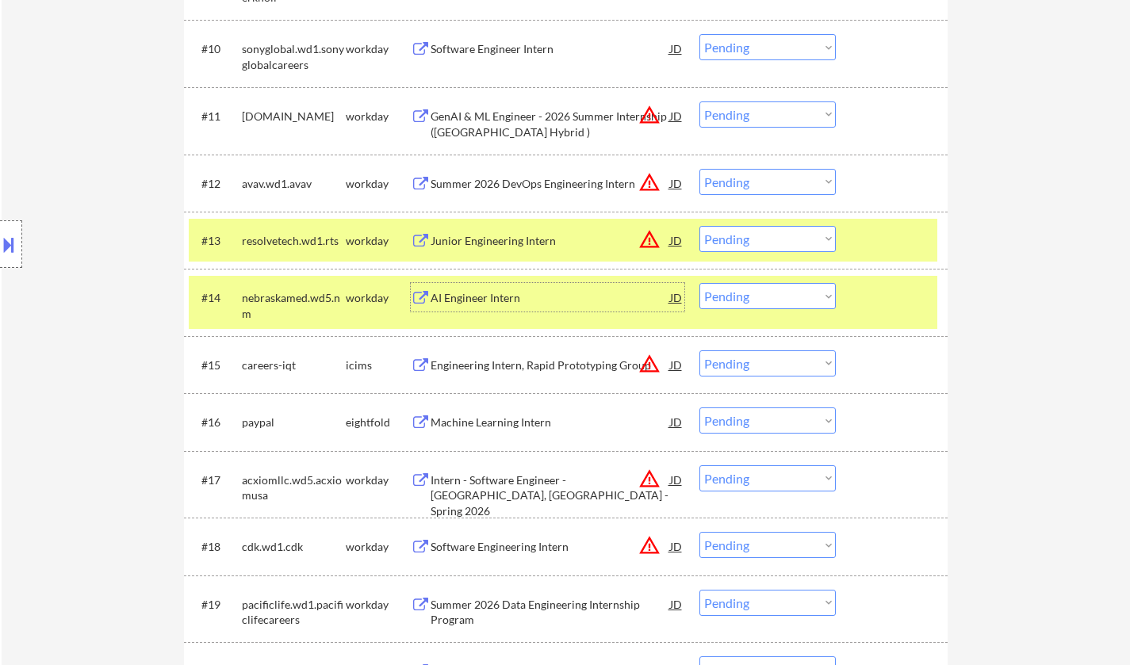
click at [678, 296] on div "JD" at bounding box center [676, 297] width 16 height 29
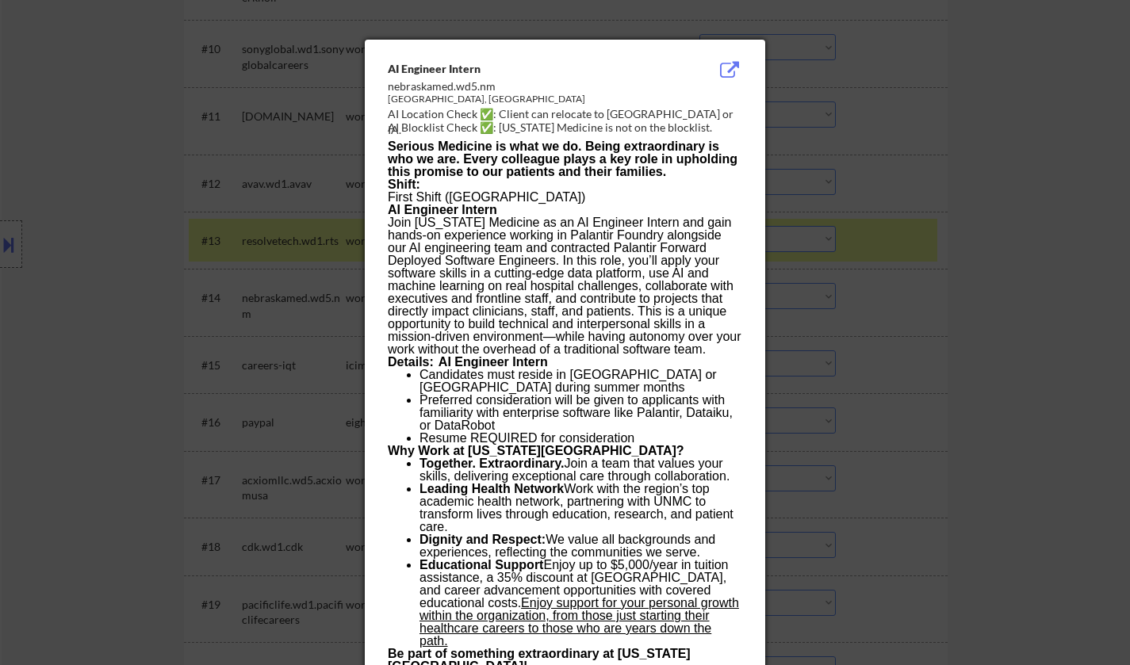
click at [939, 352] on div at bounding box center [565, 332] width 1130 height 665
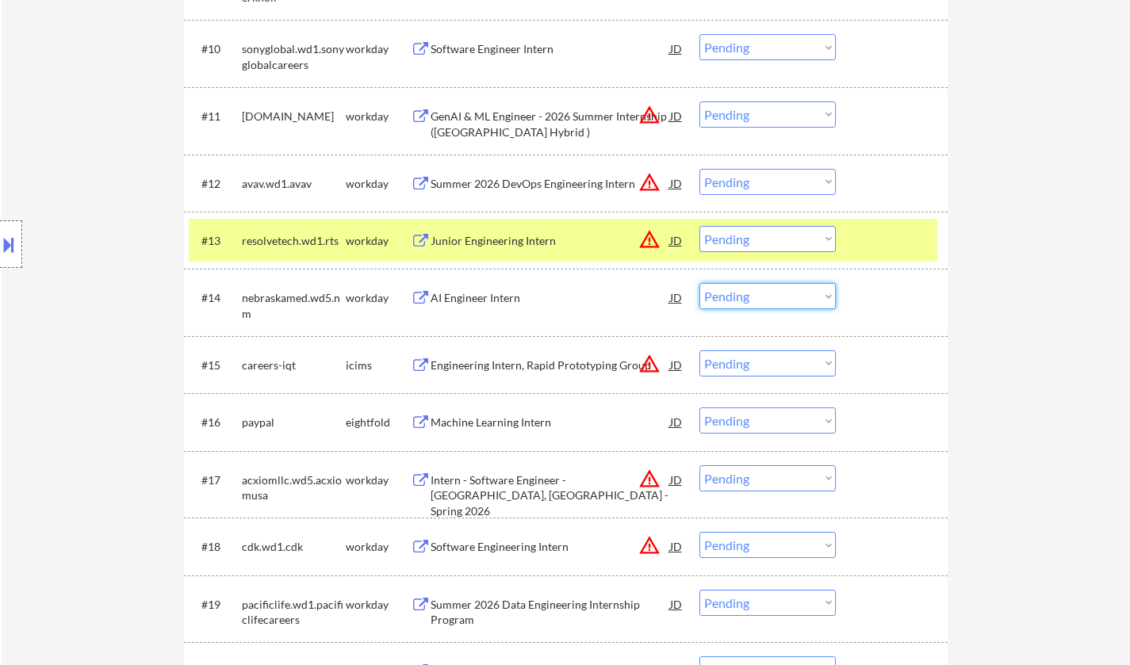
drag, startPoint x: 770, startPoint y: 297, endPoint x: 779, endPoint y: 307, distance: 12.9
click at [770, 297] on select "Choose an option... Pending Applied Excluded (Questions) Excluded (Expired) Exc…" at bounding box center [767, 296] width 136 height 26
click at [699, 283] on select "Choose an option... Pending Applied Excluded (Questions) Excluded (Expired) Exc…" at bounding box center [767, 296] width 136 height 26
select select ""pending""
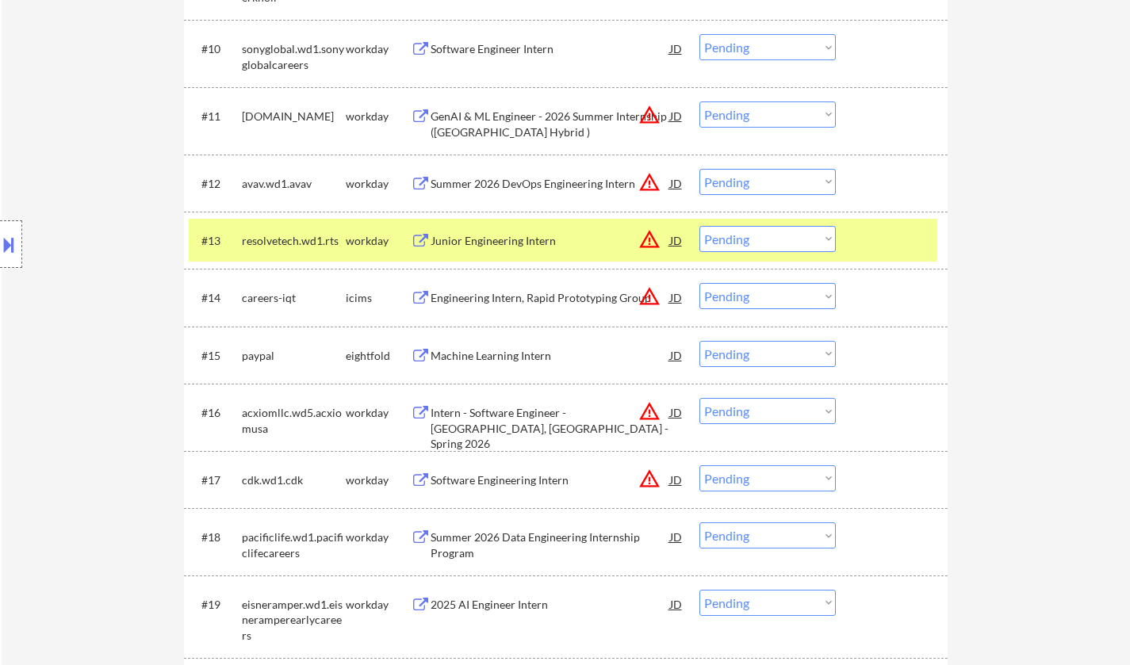
click at [514, 476] on div "Software Engineering Intern" at bounding box center [549, 481] width 239 height 16
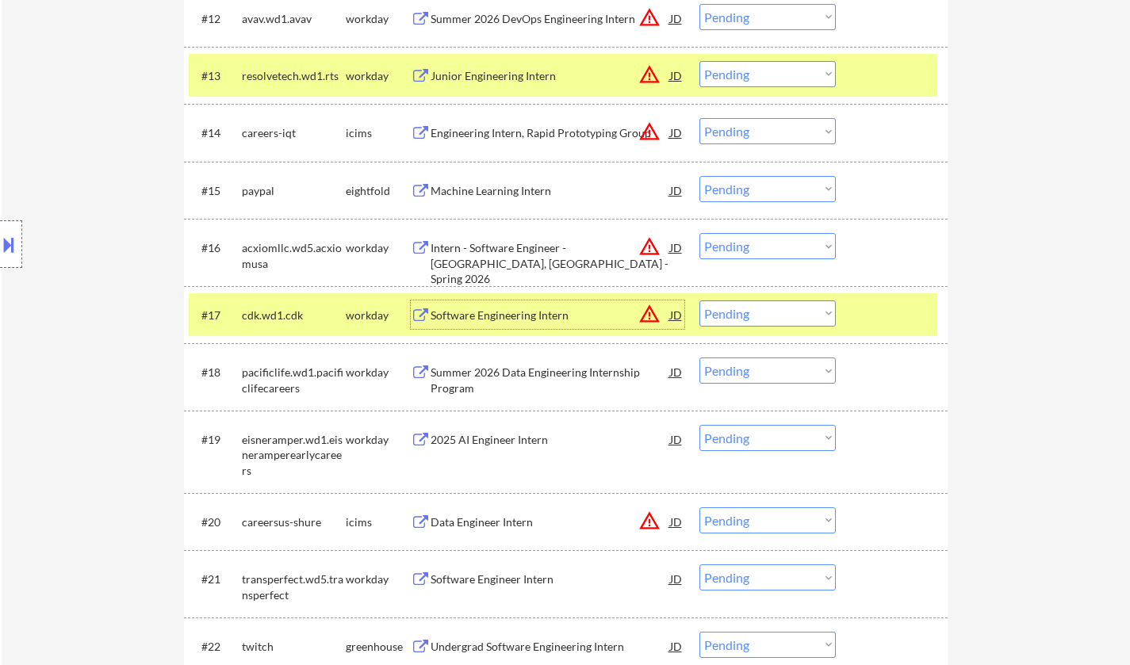
scroll to position [1427, 0]
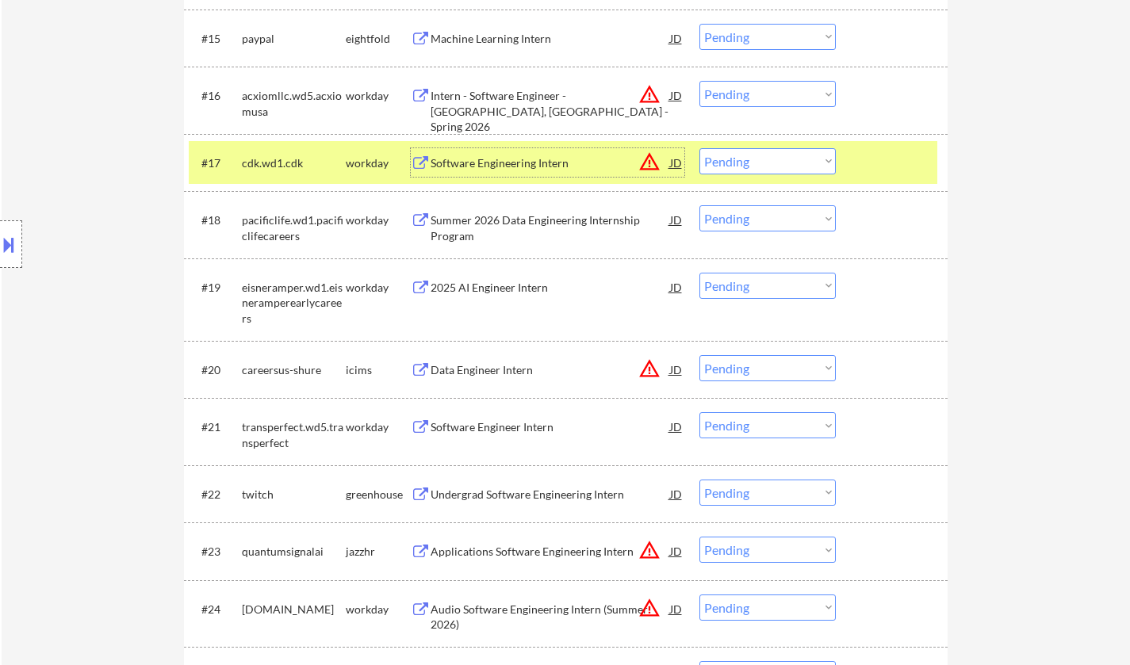
click at [511, 158] on div "Software Engineering Intern" at bounding box center [549, 163] width 239 height 16
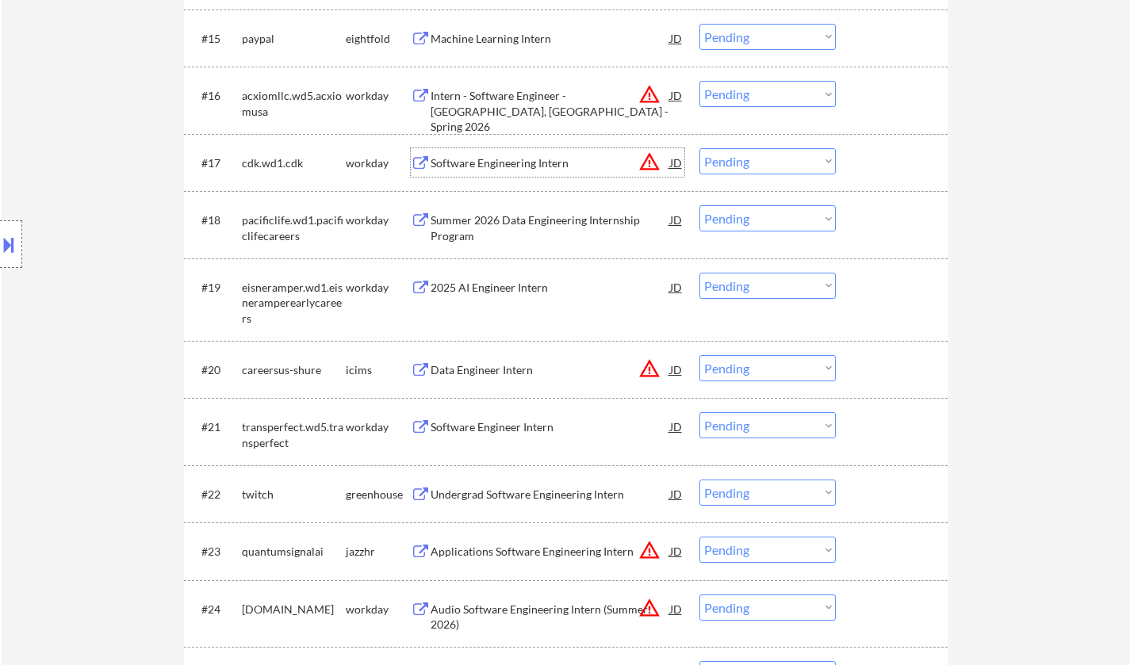
drag, startPoint x: 795, startPoint y: 159, endPoint x: 790, endPoint y: 169, distance: 11.0
click at [795, 159] on select "Choose an option... Pending Applied Excluded (Questions) Excluded (Expired) Exc…" at bounding box center [767, 161] width 136 height 26
click at [699, 148] on select "Choose an option... Pending Applied Excluded (Questions) Excluded (Expired) Exc…" at bounding box center [767, 161] width 136 height 26
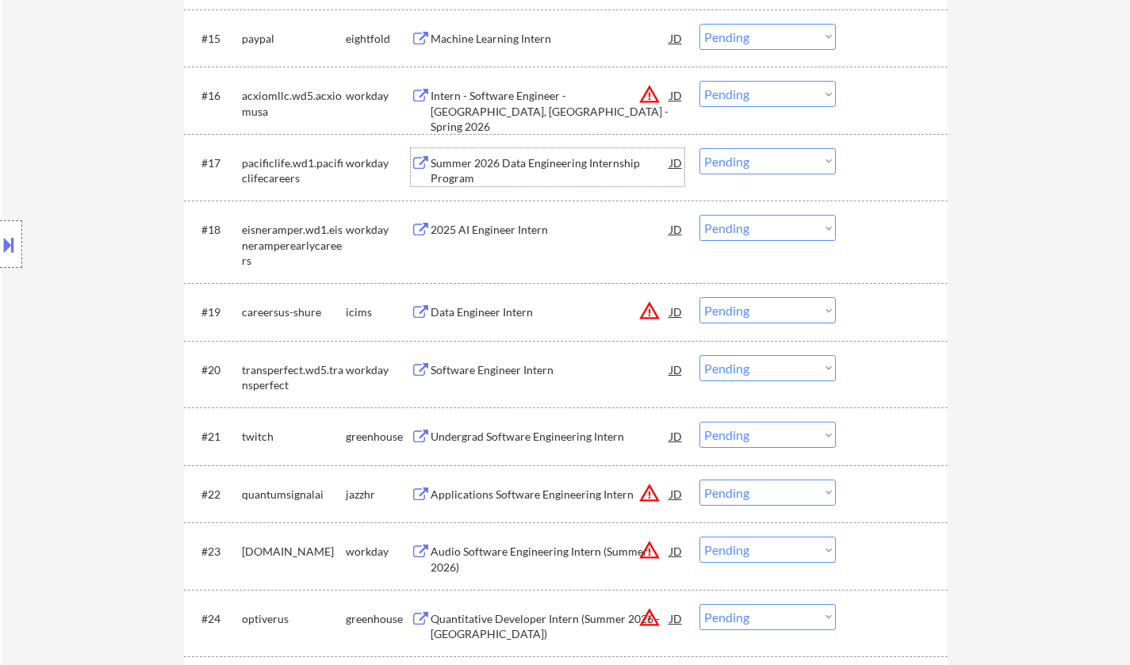
click at [511, 160] on div "Summer 2026 Data Engineering Internship Program" at bounding box center [549, 170] width 239 height 31
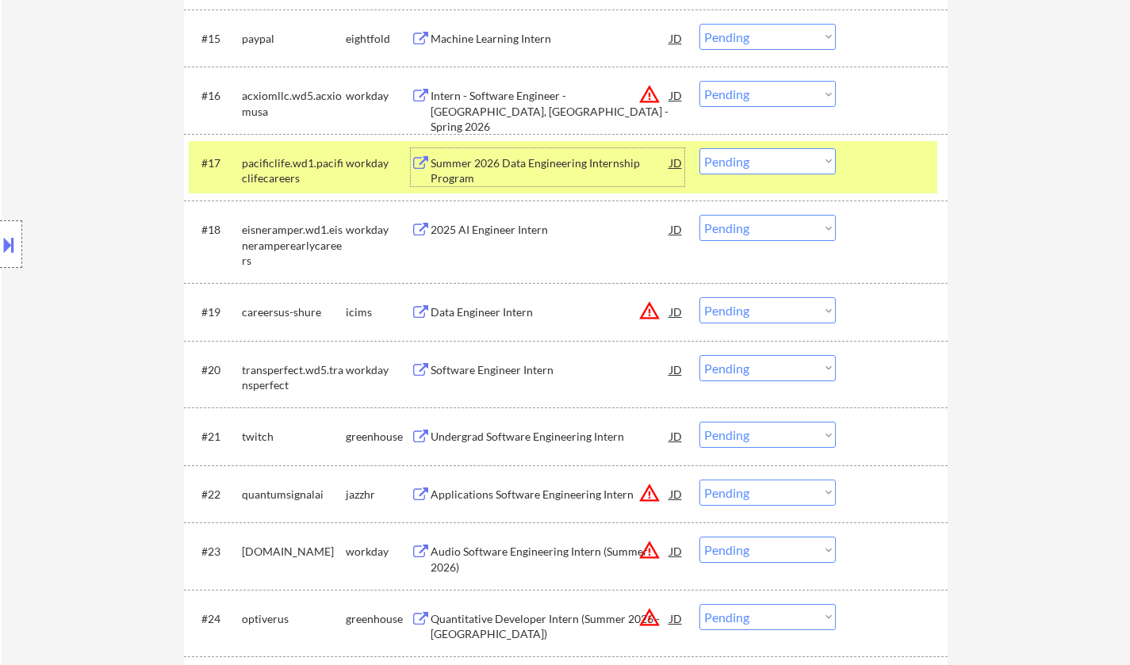
click at [778, 162] on select "Choose an option... Pending Applied Excluded (Questions) Excluded (Expired) Exc…" at bounding box center [767, 161] width 136 height 26
click at [699, 148] on select "Choose an option... Pending Applied Excluded (Questions) Excluded (Expired) Exc…" at bounding box center [767, 161] width 136 height 26
select select ""pending""
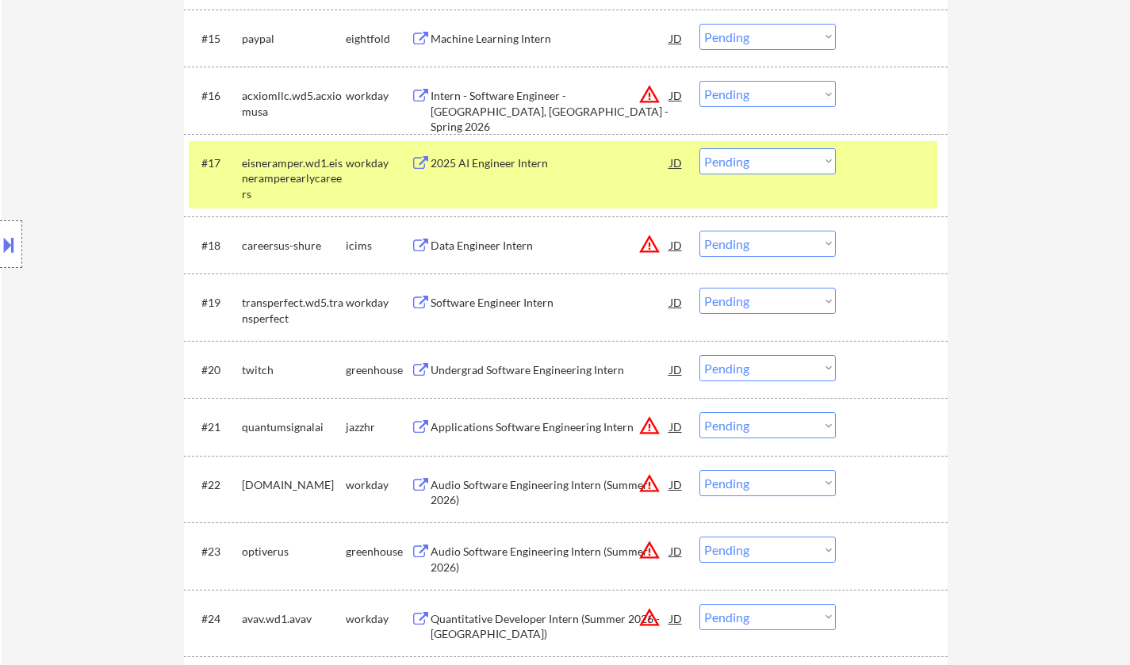
scroll to position [1506, 0]
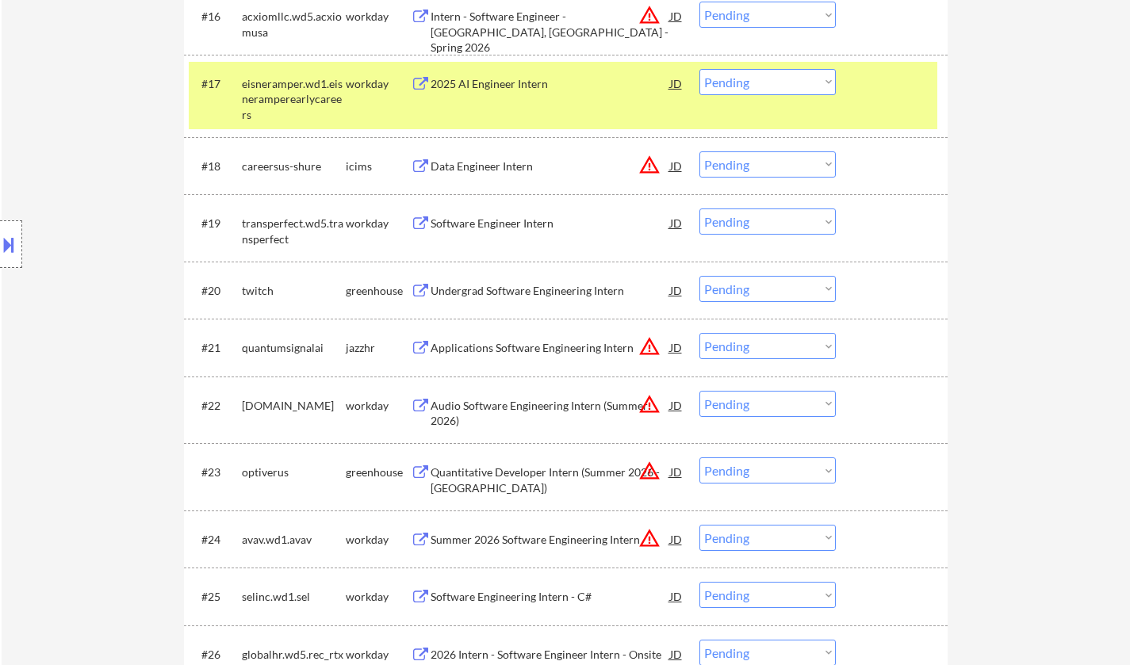
click at [533, 291] on div "Undergrad Software Engineering Intern" at bounding box center [549, 291] width 239 height 16
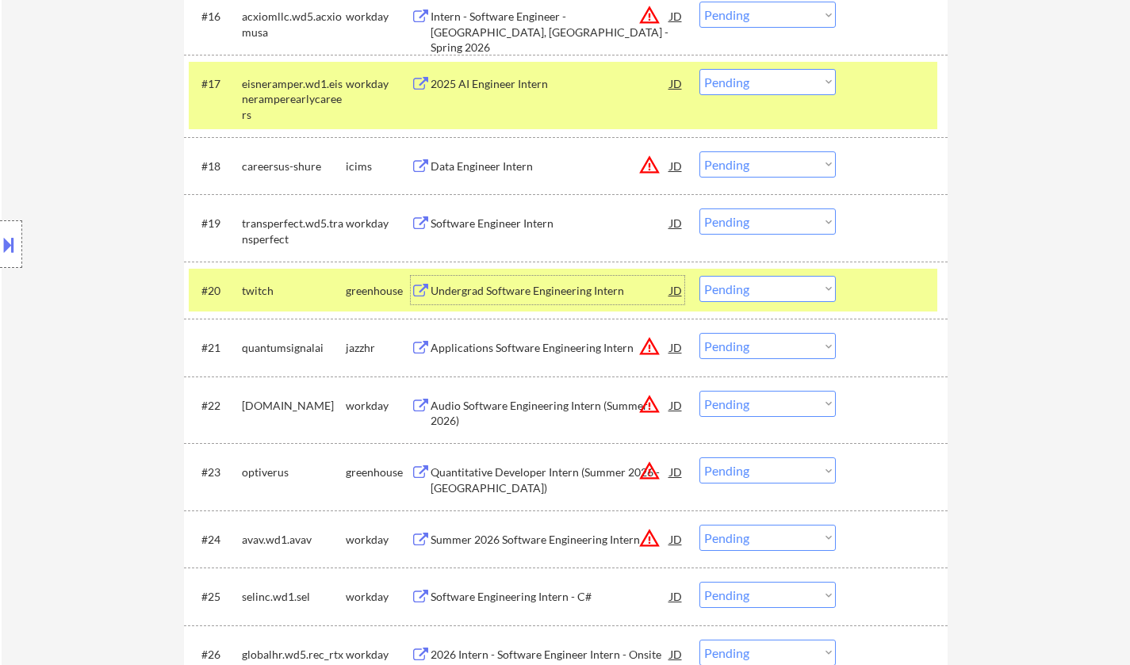
click at [796, 291] on select "Choose an option... Pending Applied Excluded (Questions) Excluded (Expired) Exc…" at bounding box center [767, 289] width 136 height 26
click at [699, 276] on select "Choose an option... Pending Applied Excluded (Questions) Excluded (Expired) Exc…" at bounding box center [767, 289] width 136 height 26
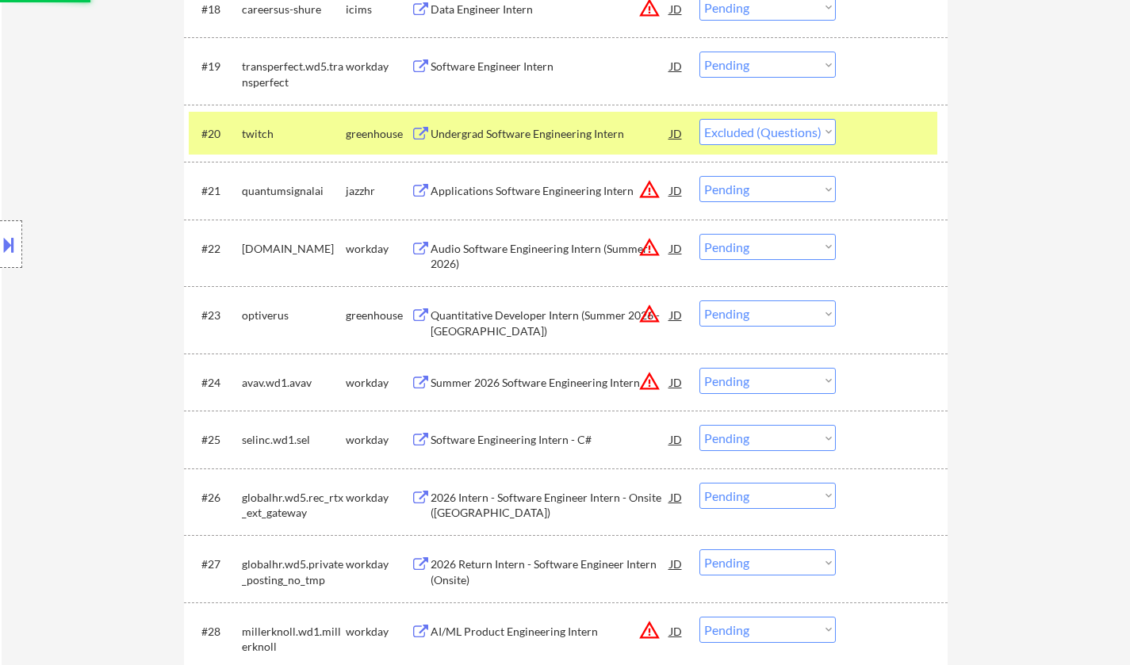
scroll to position [1665, 0]
select select ""pending""
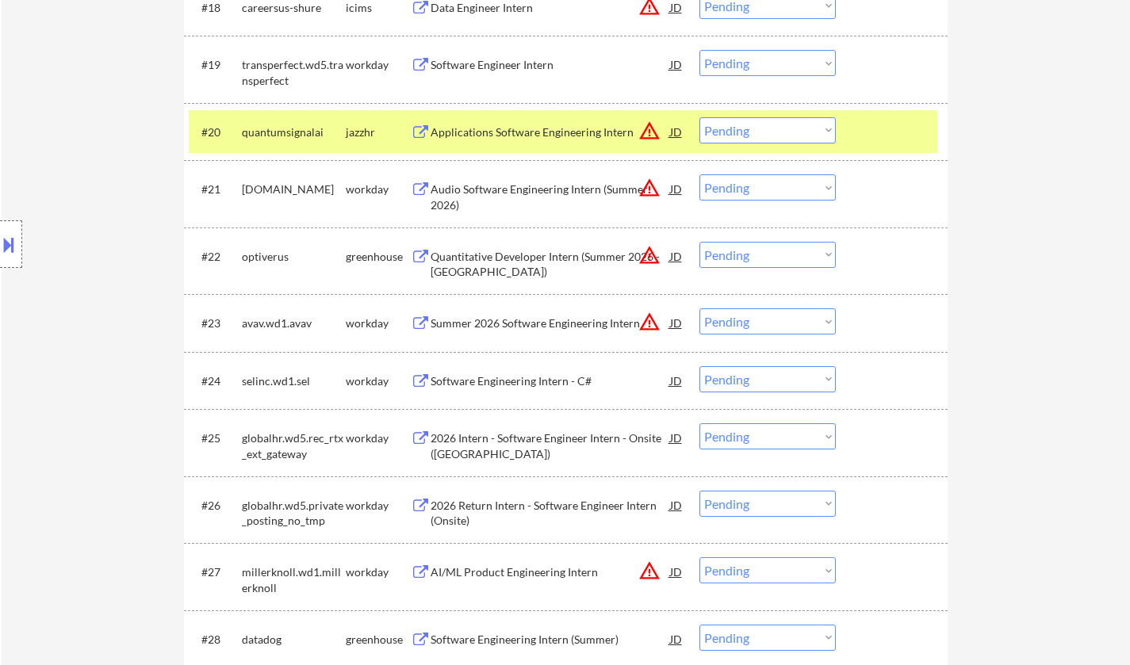
click at [545, 262] on div "Quantitative Developer Intern (Summer 2026 - [GEOGRAPHIC_DATA])" at bounding box center [549, 264] width 239 height 31
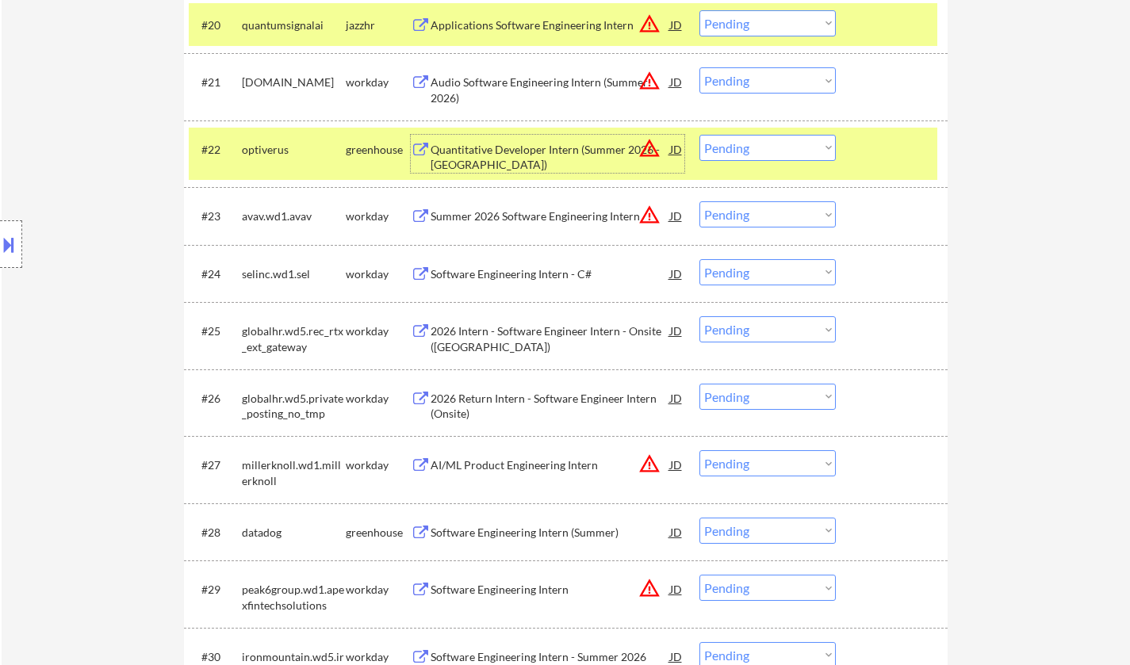
scroll to position [1903, 0]
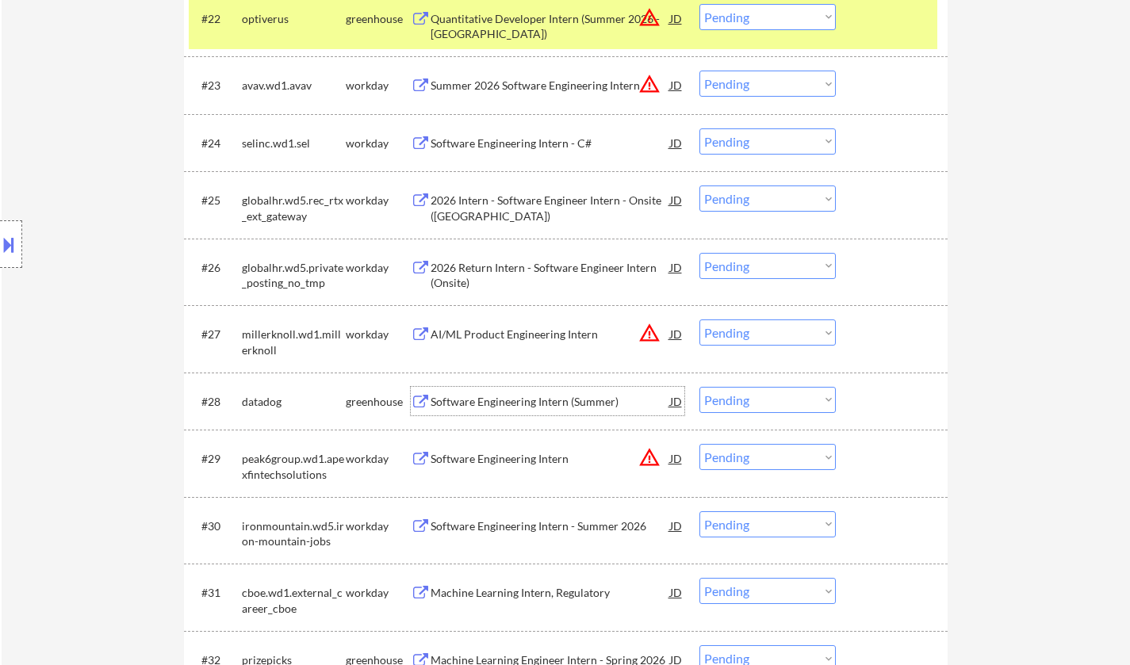
click at [528, 406] on div "Software Engineering Intern (Summer)" at bounding box center [549, 402] width 239 height 16
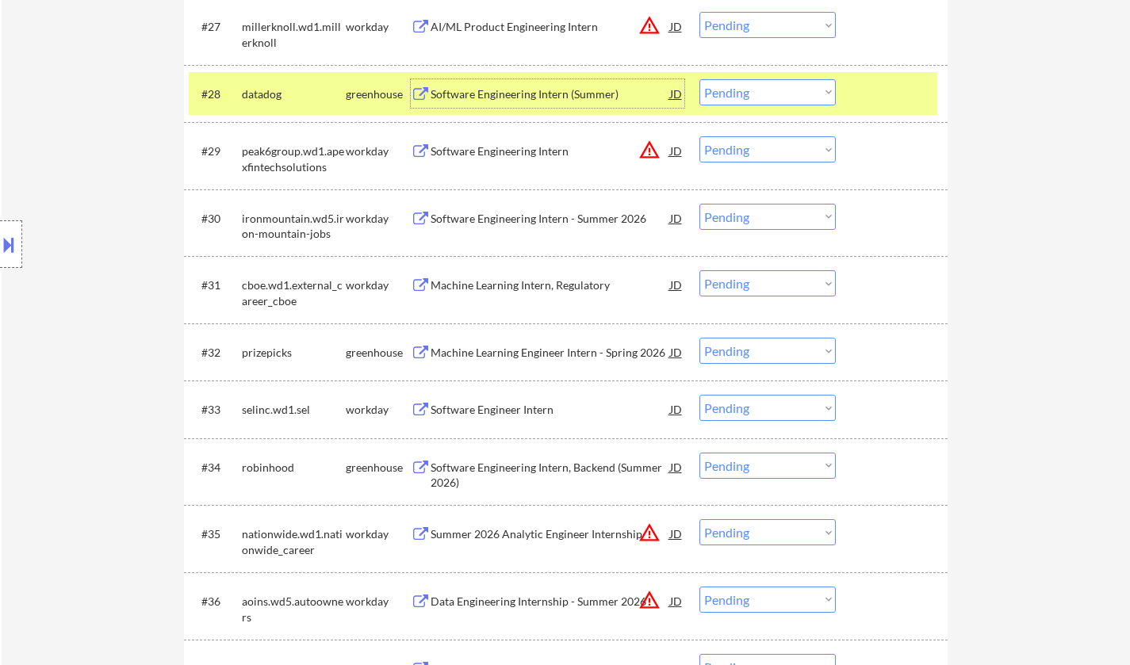
scroll to position [2220, 0]
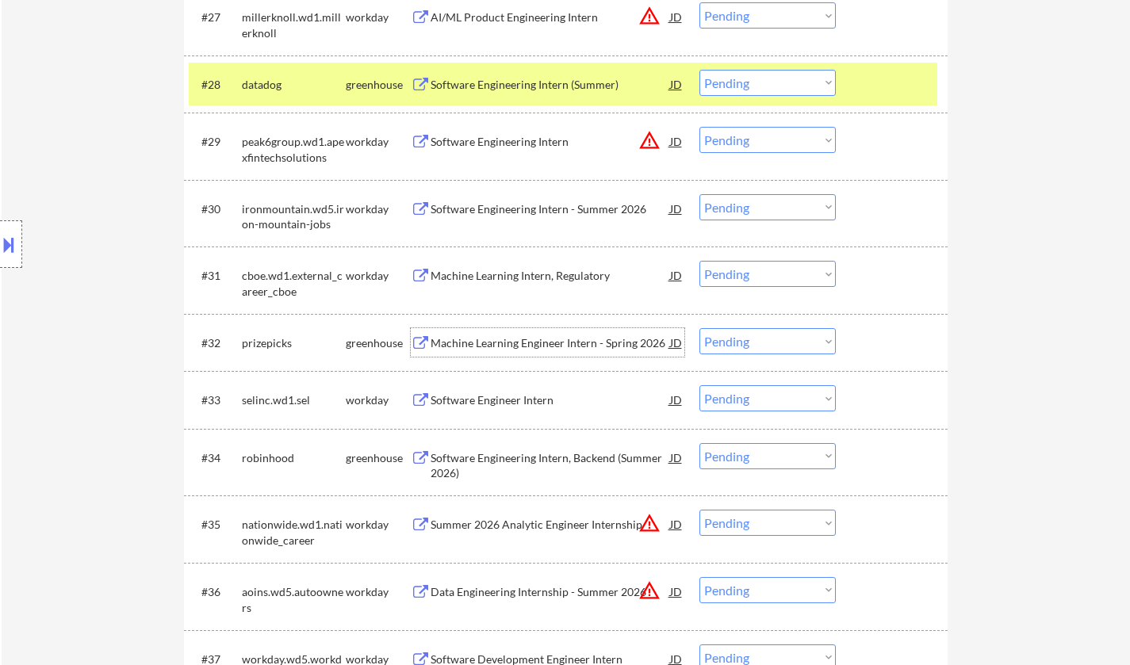
click at [541, 346] on div "Machine Learning Engineer Intern - Spring 2026" at bounding box center [549, 343] width 239 height 16
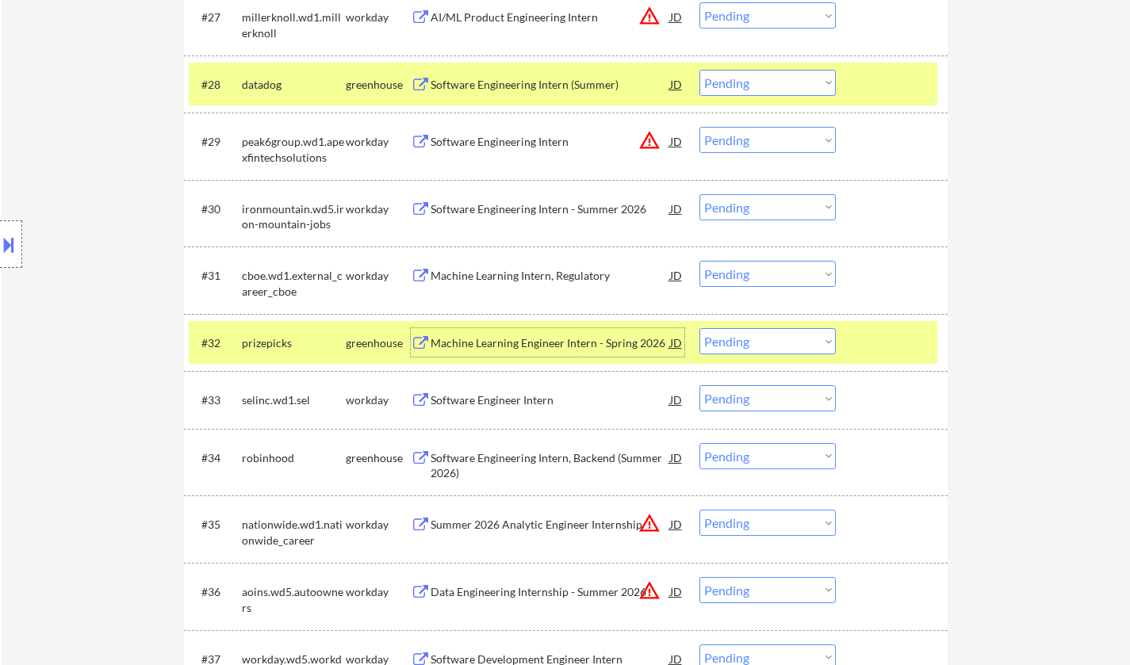
click at [744, 339] on select "Choose an option... Pending Applied Excluded (Questions) Excluded (Expired) Exc…" at bounding box center [767, 341] width 136 height 26
click at [699, 328] on select "Choose an option... Pending Applied Excluded (Questions) Excluded (Expired) Exc…" at bounding box center [767, 341] width 136 height 26
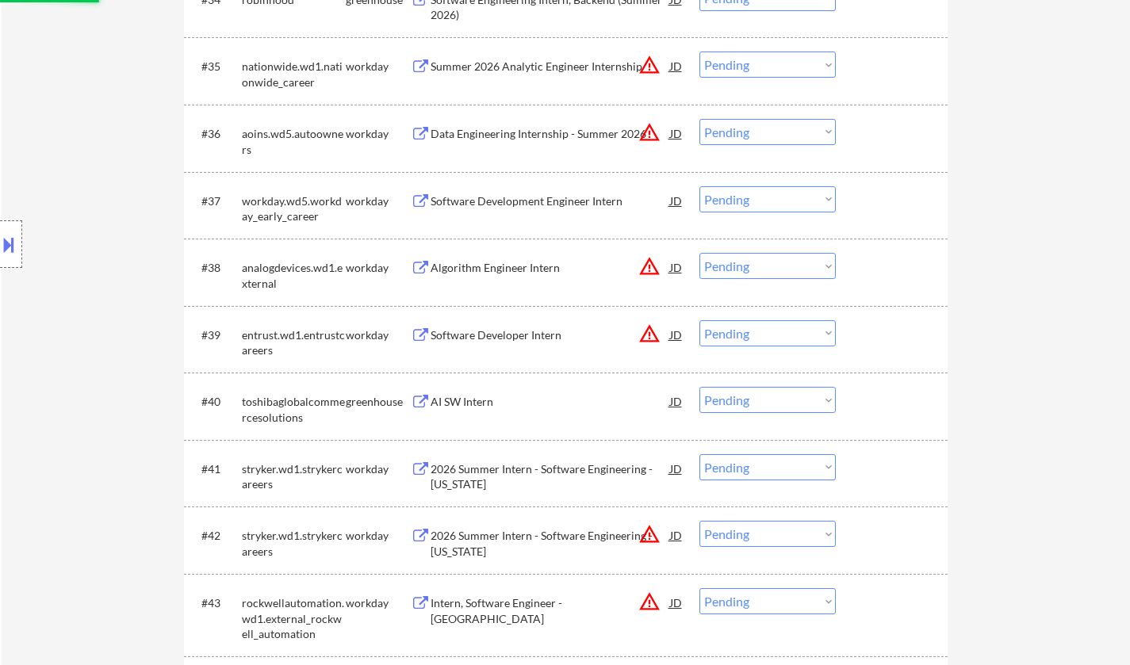
scroll to position [2695, 0]
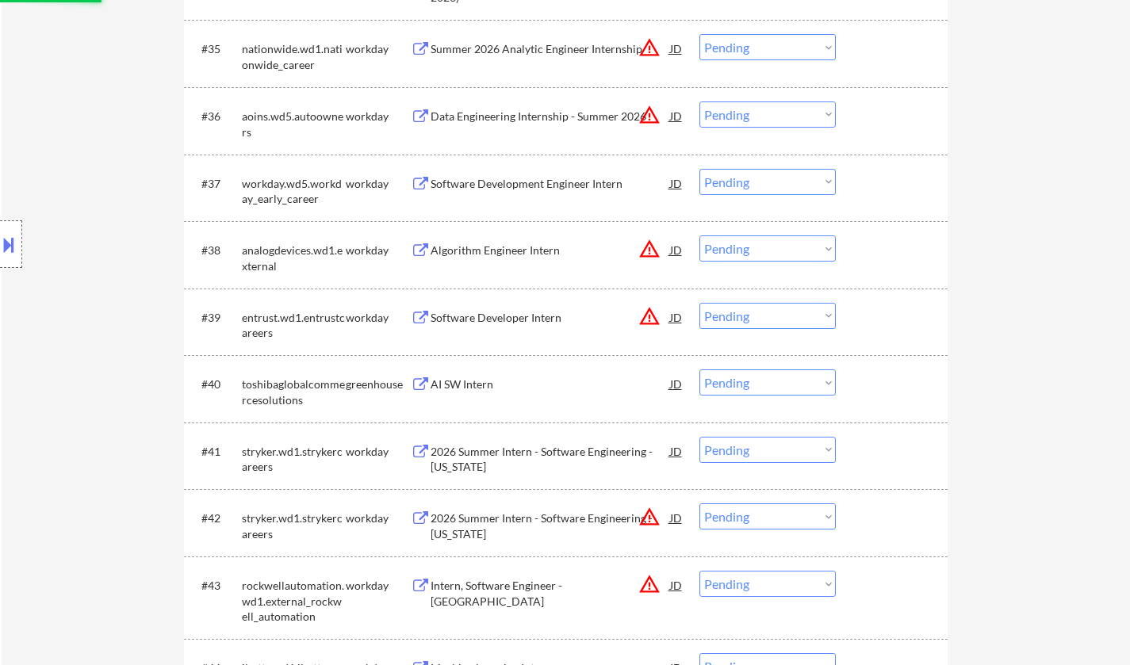
select select ""pending""
click at [446, 383] on div "AI SW Intern" at bounding box center [549, 385] width 239 height 16
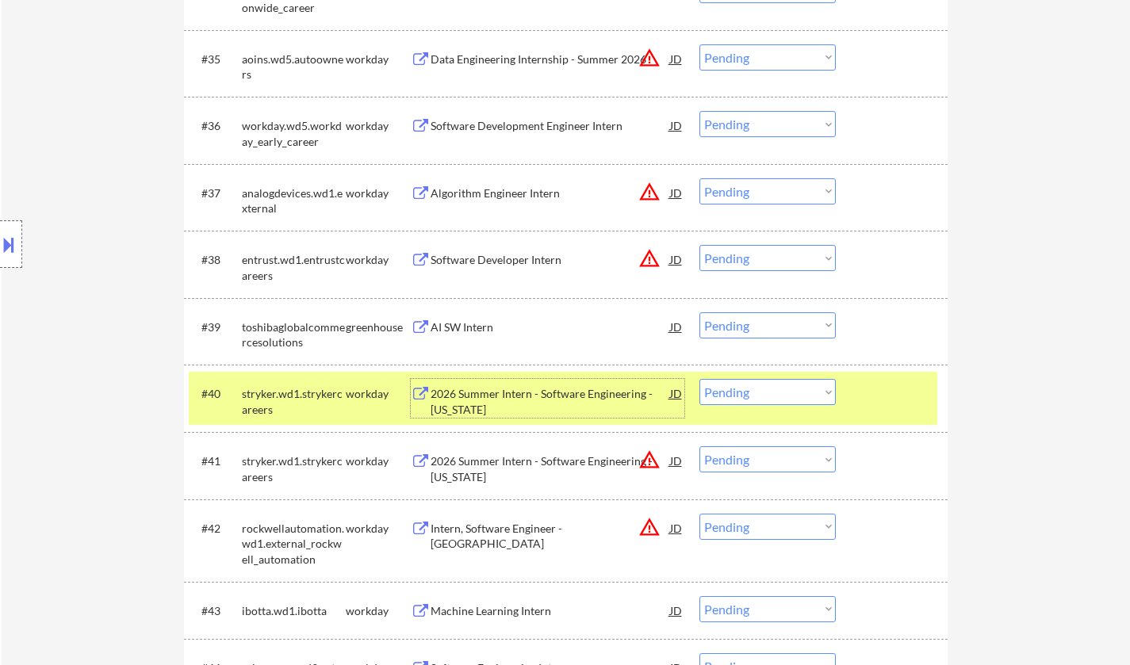
click at [443, 327] on div "AI SW Intern" at bounding box center [549, 327] width 239 height 16
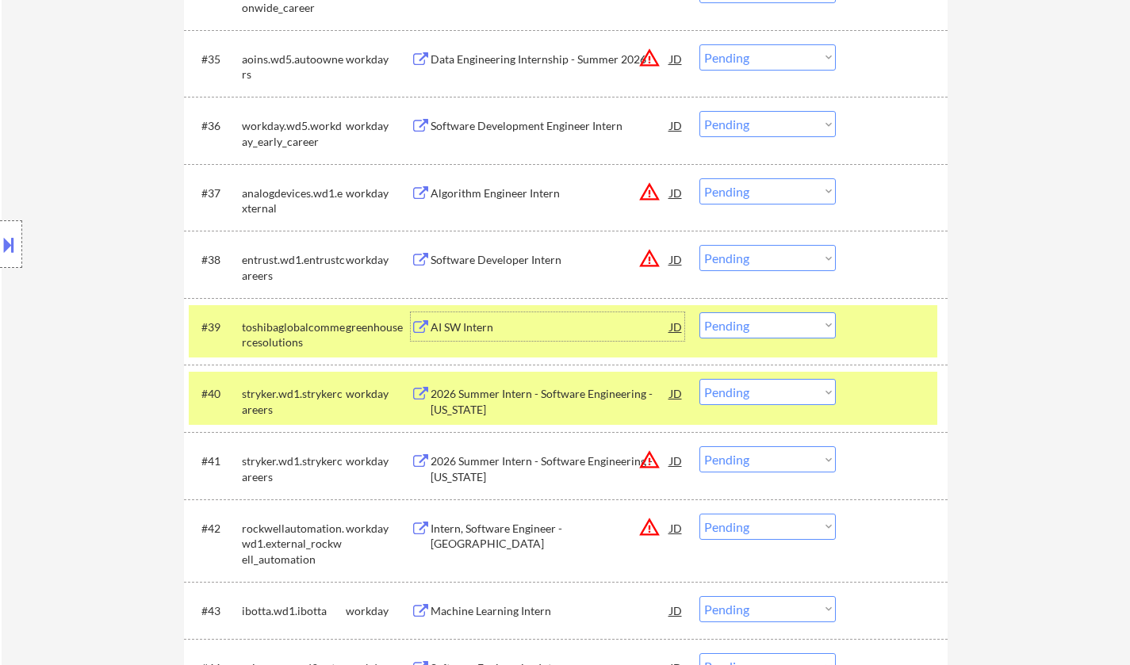
click at [775, 333] on select "Choose an option... Pending Applied Excluded (Questions) Excluded (Expired) Exc…" at bounding box center [767, 325] width 136 height 26
click at [699, 312] on select "Choose an option... Pending Applied Excluded (Questions) Excluded (Expired) Exc…" at bounding box center [767, 325] width 136 height 26
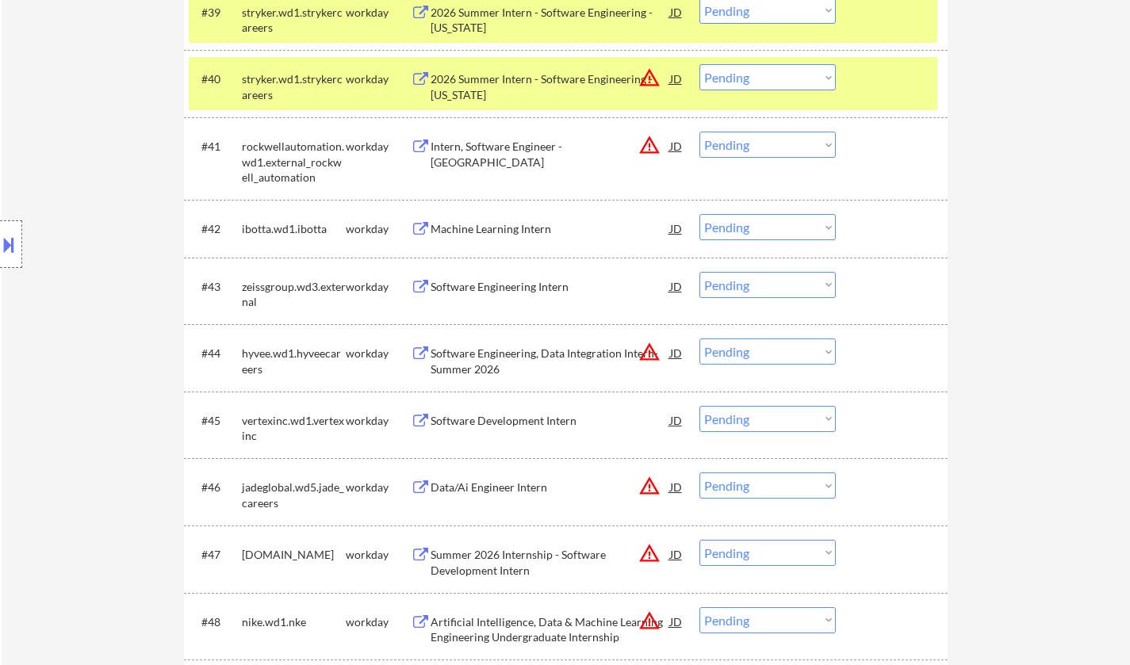
scroll to position [2854, 0]
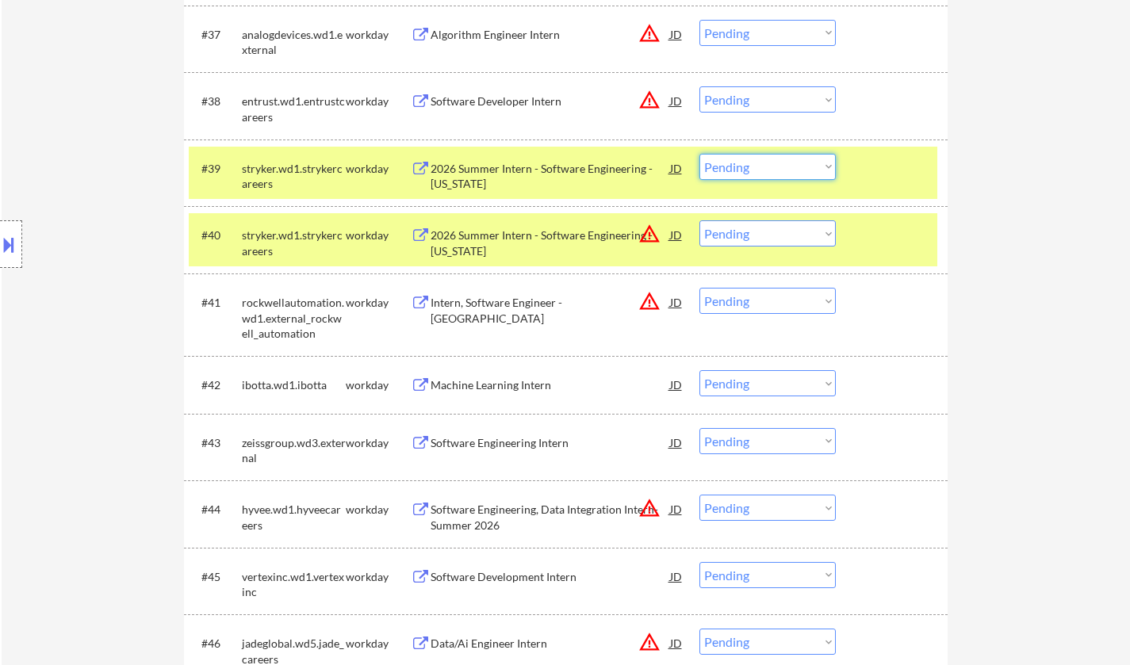
drag, startPoint x: 759, startPoint y: 170, endPoint x: 765, endPoint y: 177, distance: 9.5
click at [759, 170] on select "Choose an option... Pending Applied Excluded (Questions) Excluded (Expired) Exc…" at bounding box center [767, 167] width 136 height 26
click at [699, 154] on select "Choose an option... Pending Applied Excluded (Questions) Excluded (Expired) Exc…" at bounding box center [767, 167] width 136 height 26
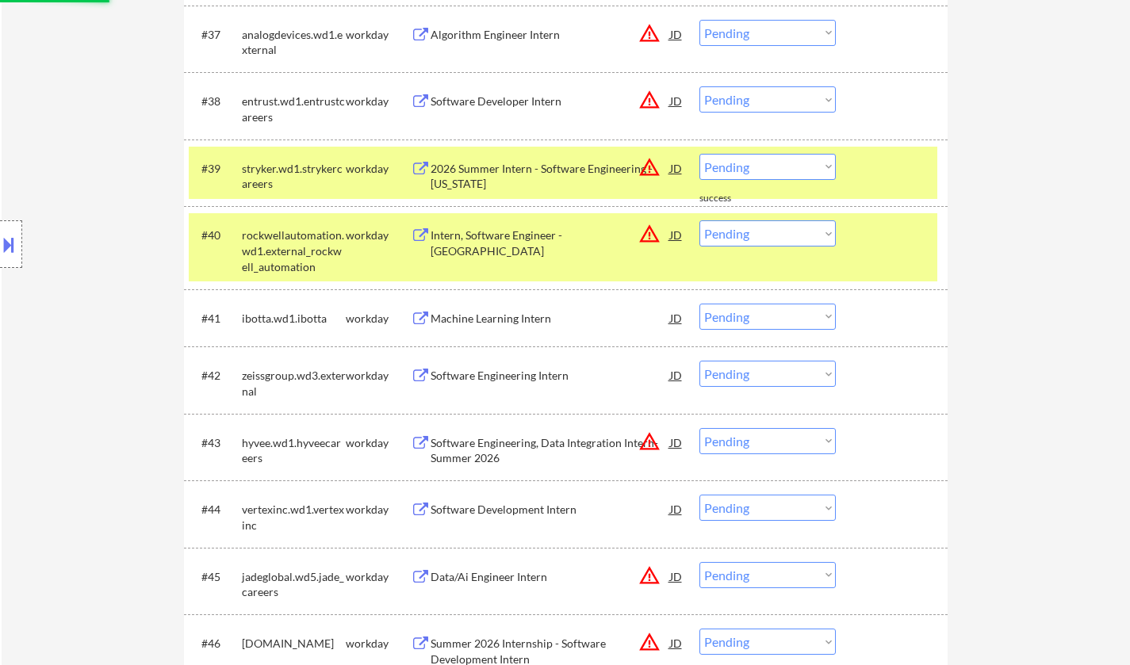
click at [747, 166] on select "Choose an option... Pending Applied Excluded (Questions) Excluded (Expired) Exc…" at bounding box center [767, 167] width 136 height 26
click at [699, 154] on select "Choose an option... Pending Applied Excluded (Questions) Excluded (Expired) Exc…" at bounding box center [767, 167] width 136 height 26
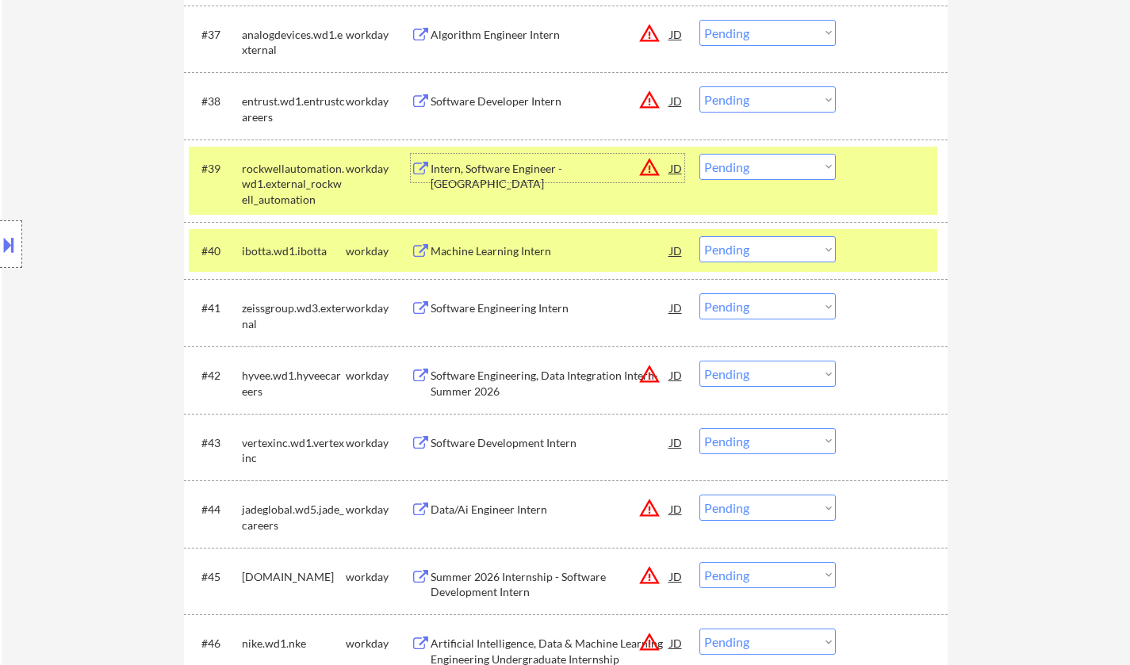
click at [520, 172] on div "Intern, Software Engineer - [GEOGRAPHIC_DATA]" at bounding box center [549, 176] width 239 height 31
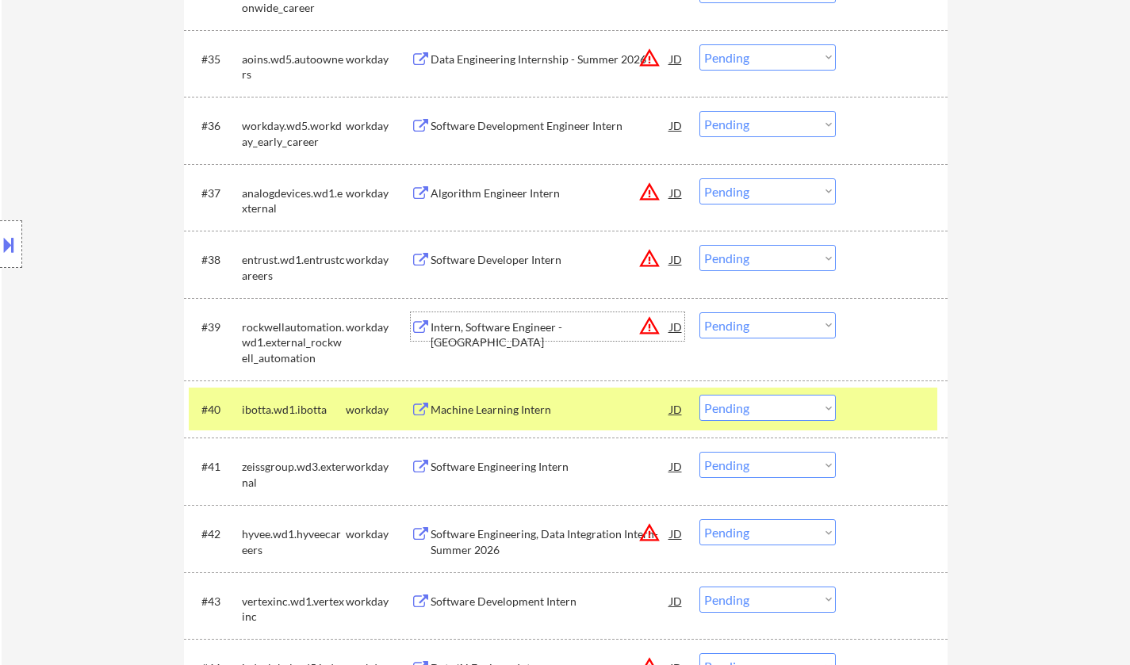
scroll to position [2775, 0]
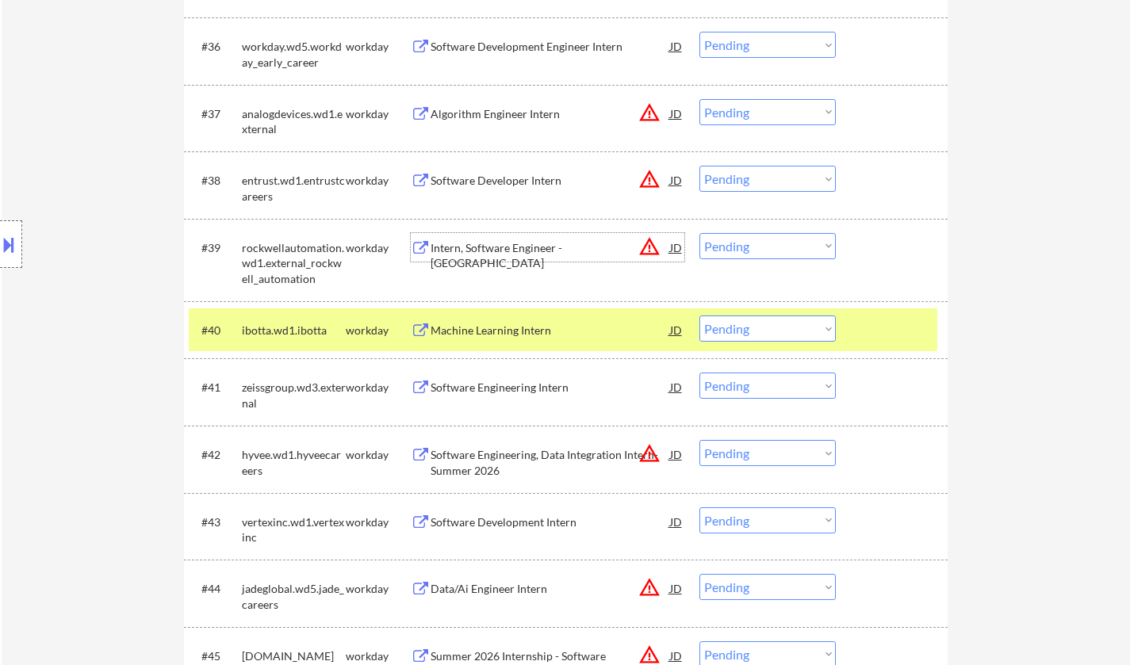
click at [779, 249] on select "Choose an option... Pending Applied Excluded (Questions) Excluded (Expired) Exc…" at bounding box center [767, 246] width 136 height 26
click at [699, 233] on select "Choose an option... Pending Applied Excluded (Questions) Excluded (Expired) Exc…" at bounding box center [767, 246] width 136 height 26
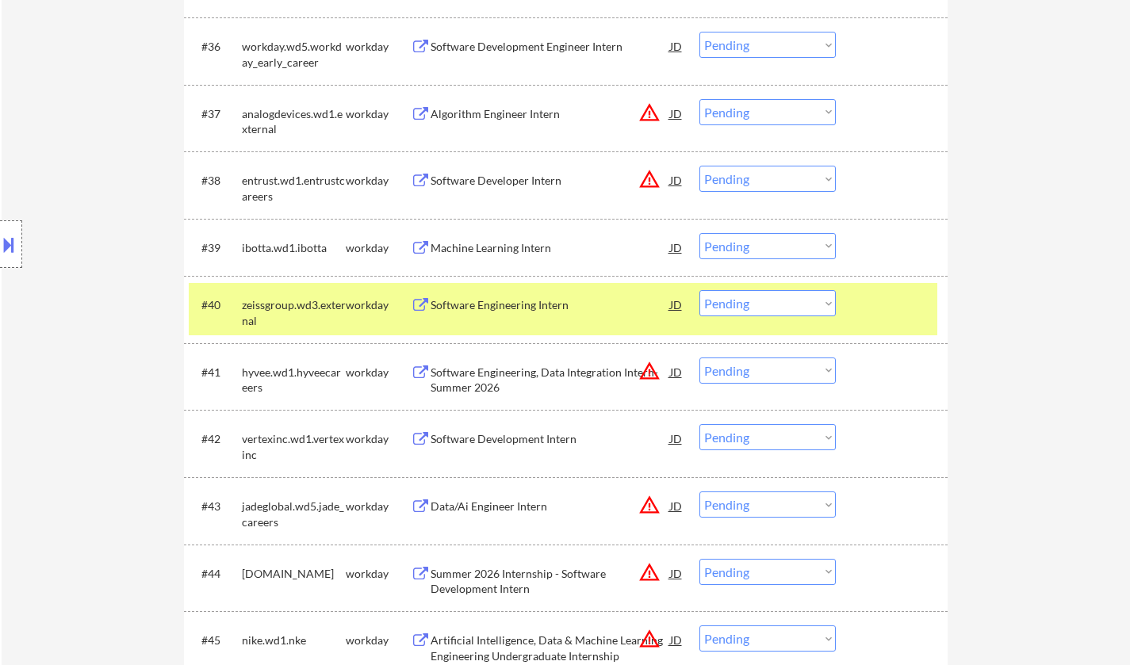
click at [519, 239] on div "Machine Learning Intern" at bounding box center [549, 247] width 239 height 29
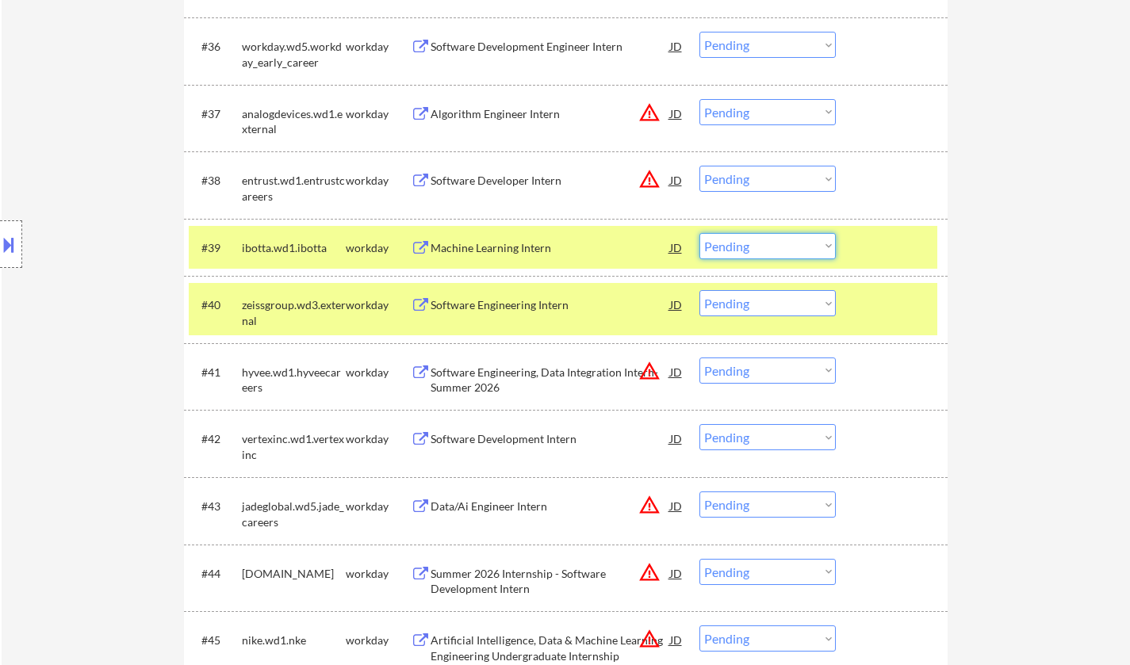
click at [771, 243] on select "Choose an option... Pending Applied Excluded (Questions) Excluded (Expired) Exc…" at bounding box center [767, 246] width 136 height 26
click at [699, 233] on select "Choose an option... Pending Applied Excluded (Questions) Excluded (Expired) Exc…" at bounding box center [767, 246] width 136 height 26
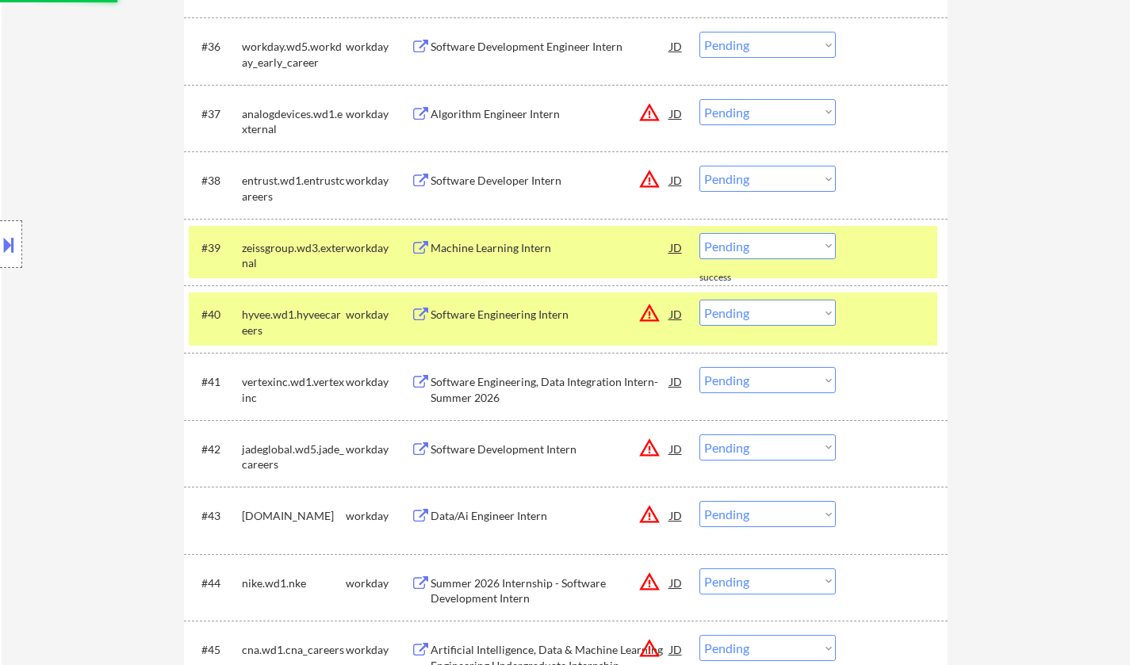
click at [488, 240] on div "Machine Learning Intern" at bounding box center [549, 248] width 239 height 16
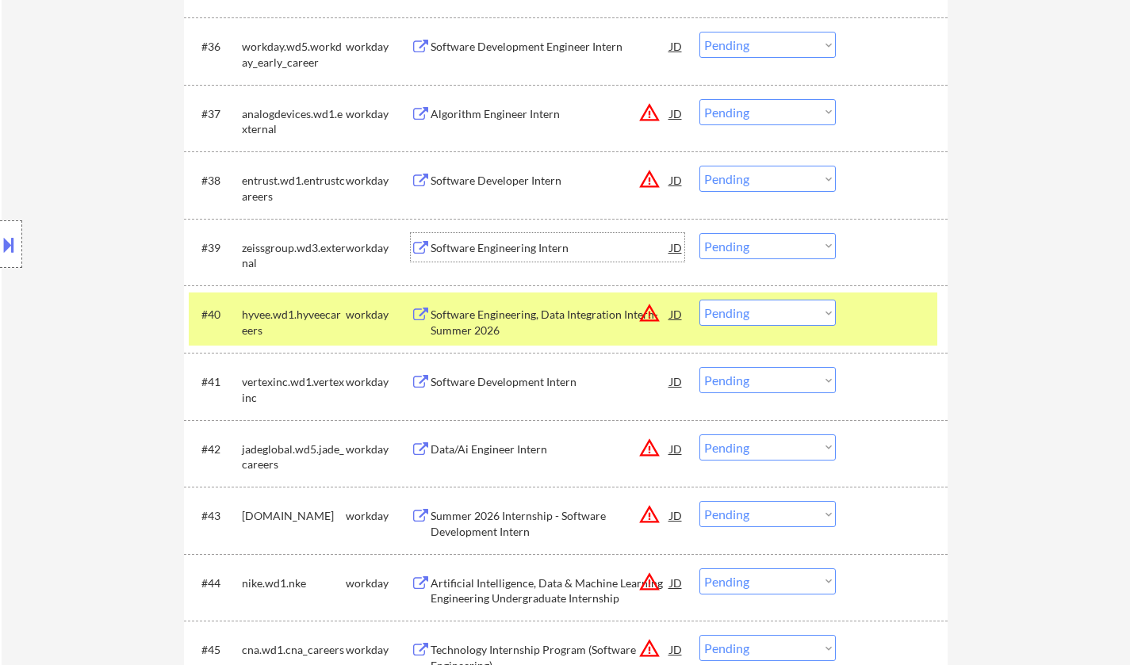
drag, startPoint x: 748, startPoint y: 243, endPoint x: 763, endPoint y: 257, distance: 20.2
click at [748, 243] on select "Choose an option... Pending Applied Excluded (Questions) Excluded (Expired) Exc…" at bounding box center [767, 246] width 136 height 26
click at [699, 233] on select "Choose an option... Pending Applied Excluded (Questions) Excluded (Expired) Exc…" at bounding box center [767, 246] width 136 height 26
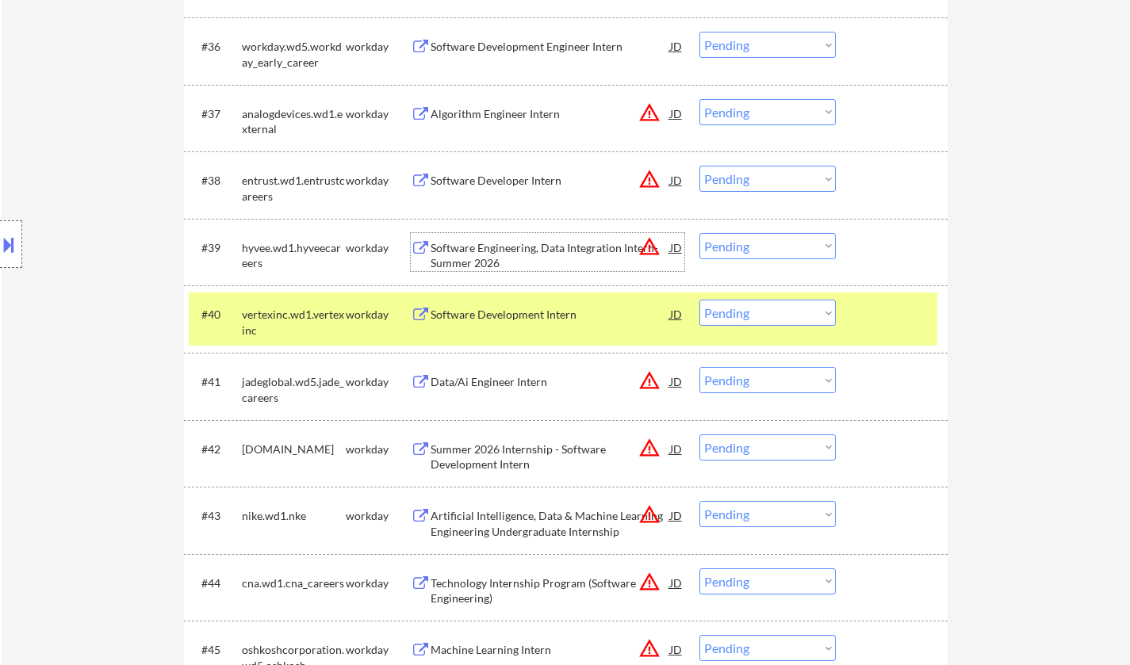
click at [492, 242] on div "Software Engineering, Data Integration Intern- Summer 2026" at bounding box center [549, 255] width 239 height 31
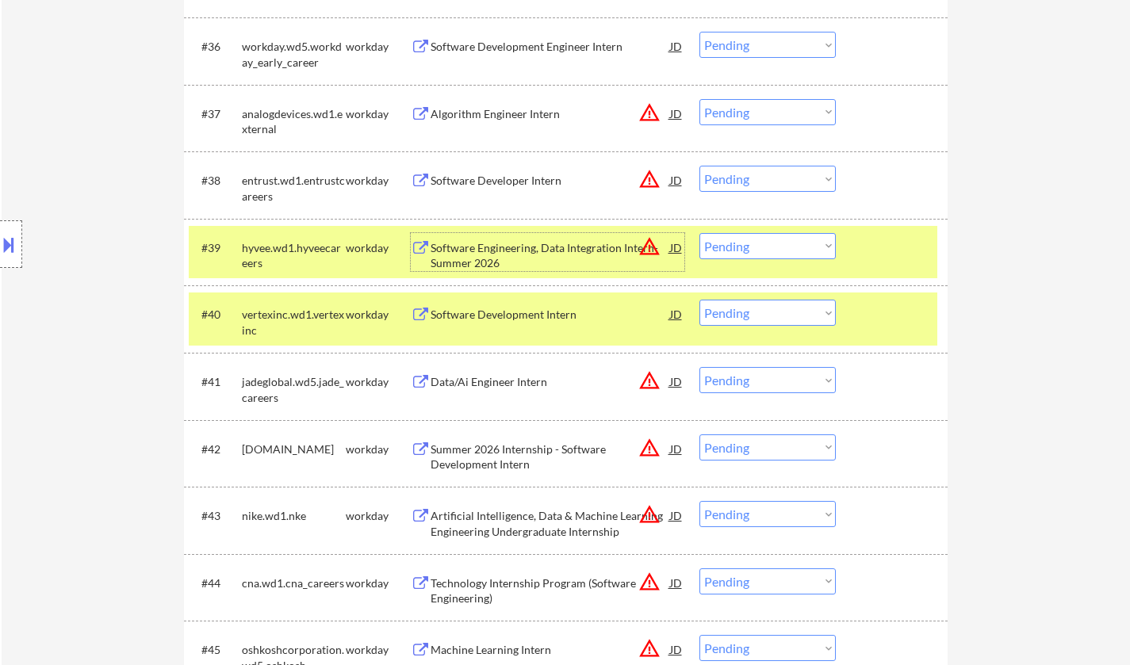
click at [772, 242] on select "Choose an option... Pending Applied Excluded (Questions) Excluded (Expired) Exc…" at bounding box center [767, 246] width 136 height 26
click at [699, 233] on select "Choose an option... Pending Applied Excluded (Questions) Excluded (Expired) Exc…" at bounding box center [767, 246] width 136 height 26
select select ""pending""
